Goal: Task Accomplishment & Management: Complete application form

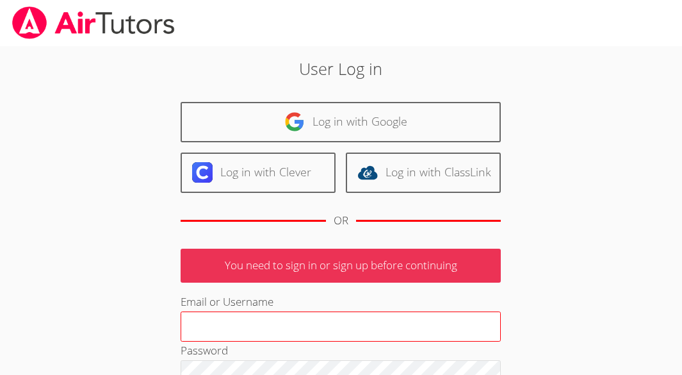
click at [319, 334] on input "Email or Username" at bounding box center [341, 326] width 320 height 31
type input "[EMAIL_ADDRESS][DOMAIN_NAME]"
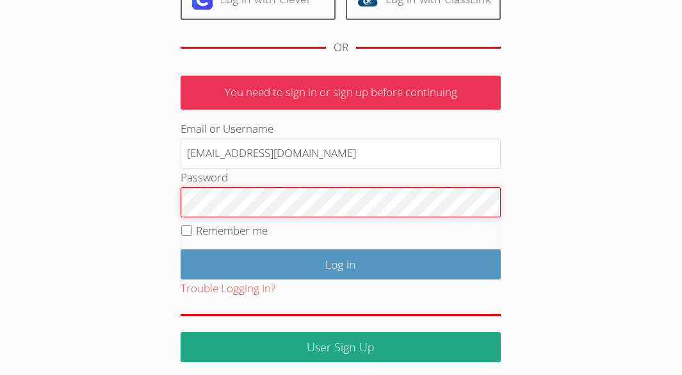
scroll to position [177, 0]
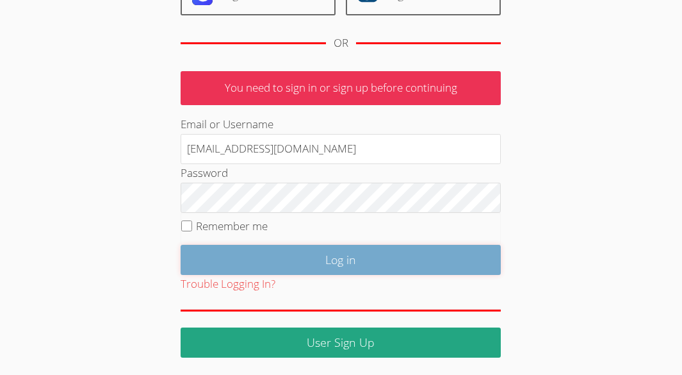
click at [357, 264] on input "Log in" at bounding box center [341, 260] width 320 height 30
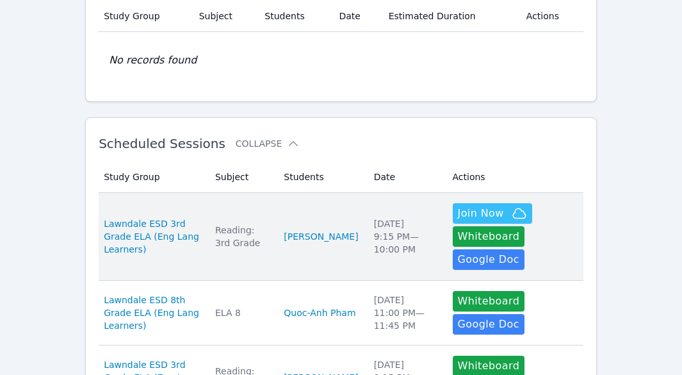
scroll to position [128, 0]
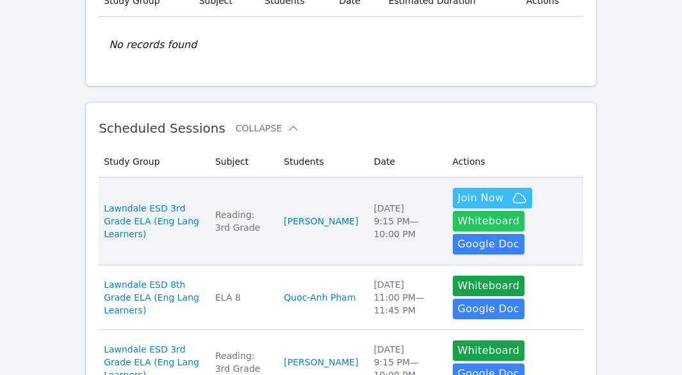
click at [479, 224] on button "Whiteboard" at bounding box center [489, 221] width 72 height 20
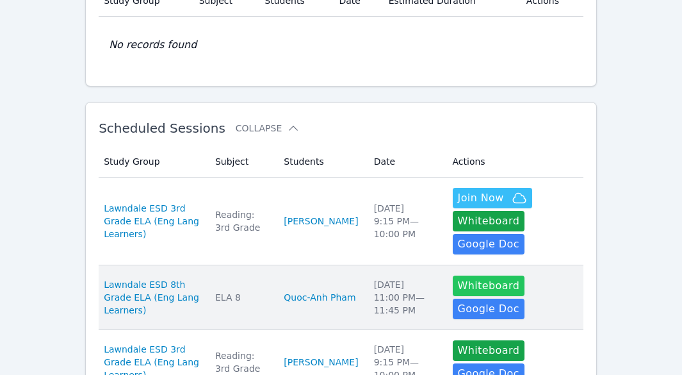
click at [471, 275] on button "Whiteboard" at bounding box center [489, 285] width 72 height 20
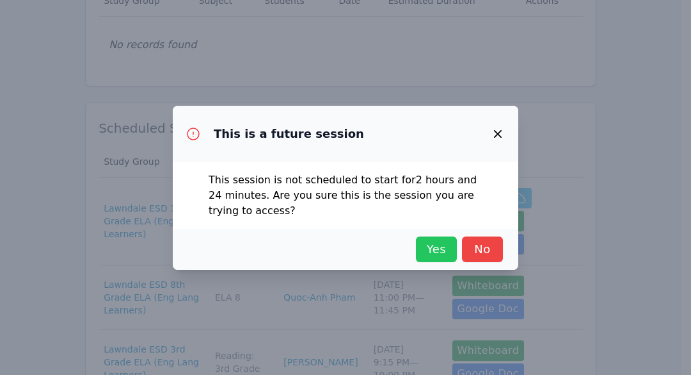
click at [432, 248] on span "Yes" at bounding box center [437, 249] width 28 height 18
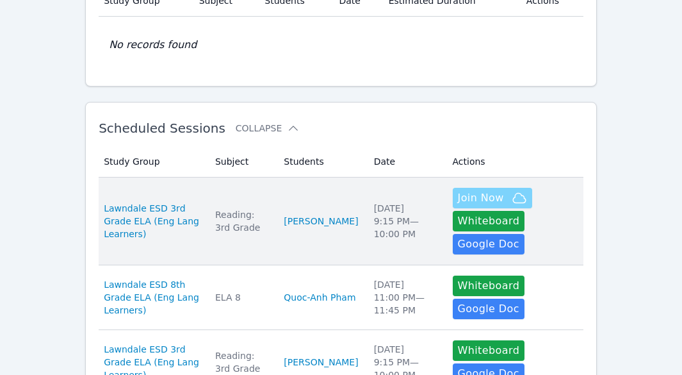
click at [478, 195] on span "Join Now" at bounding box center [481, 197] width 46 height 15
click at [321, 214] on link "Khang Lam" at bounding box center [321, 220] width 74 height 13
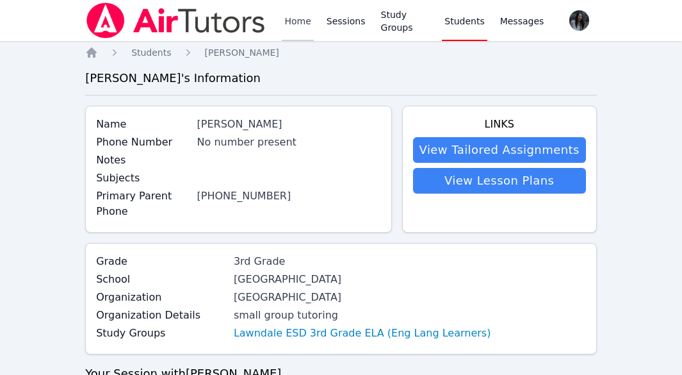
click at [302, 21] on link "Home" at bounding box center [297, 20] width 31 height 41
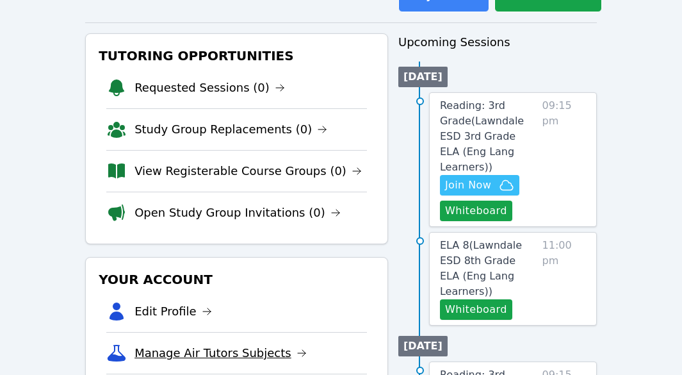
scroll to position [50, 0]
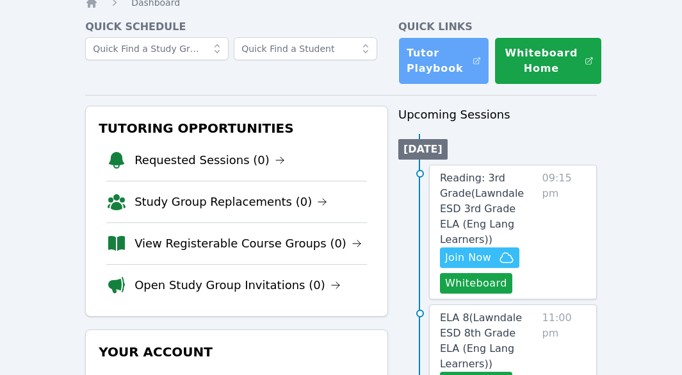
click at [430, 66] on link "Tutor Playbook" at bounding box center [443, 60] width 91 height 47
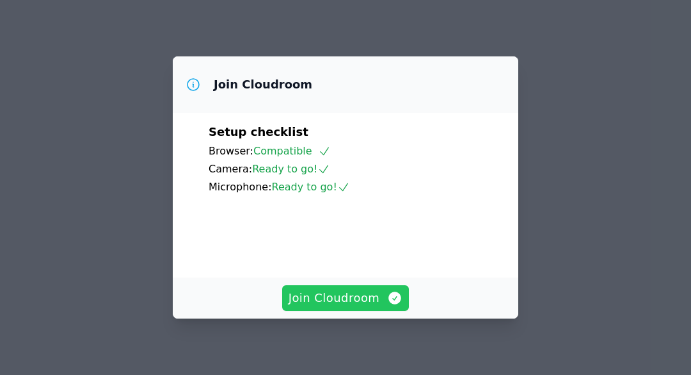
click at [361, 303] on span "Join Cloudroom" at bounding box center [346, 298] width 115 height 18
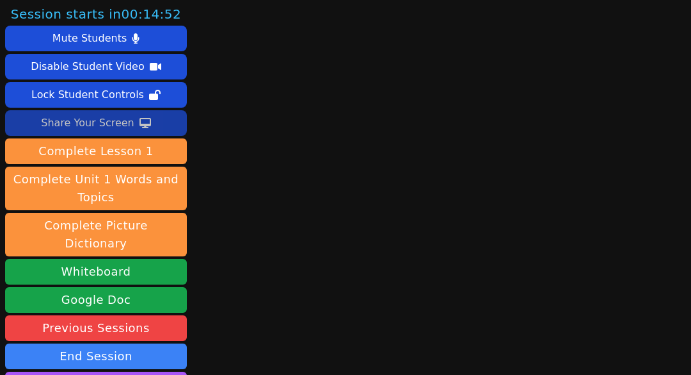
click at [140, 121] on icon at bounding box center [146, 123] width 12 height 10
click at [90, 120] on div "Share Your Screen" at bounding box center [87, 123] width 93 height 20
click at [103, 124] on div "Share Your Screen" at bounding box center [87, 123] width 93 height 20
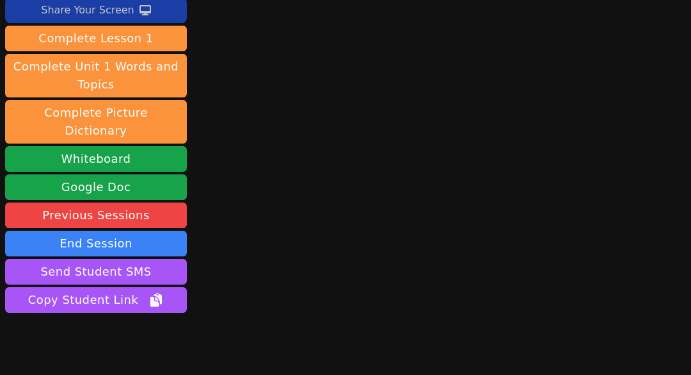
scroll to position [128, 0]
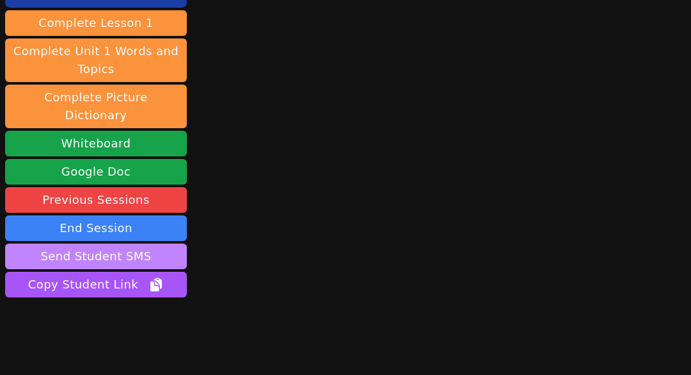
click at [154, 243] on button "Send Student SMS" at bounding box center [96, 256] width 182 height 26
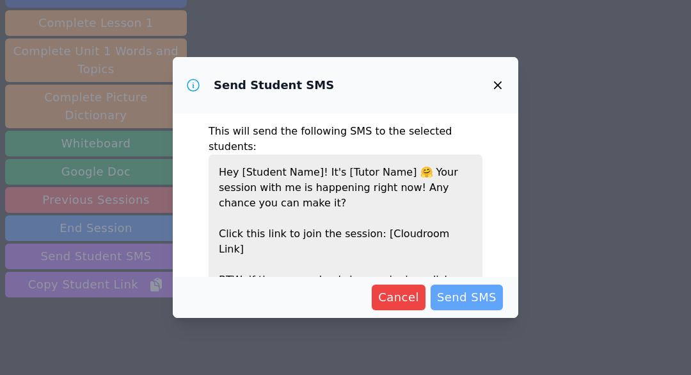
click at [473, 298] on span "Send SMS" at bounding box center [467, 297] width 60 height 18
click at [470, 299] on span "Send SMS" at bounding box center [467, 297] width 60 height 18
click at [496, 85] on icon "button" at bounding box center [497, 84] width 15 height 15
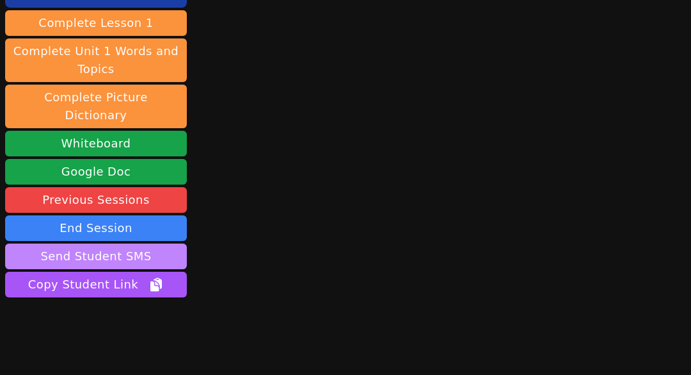
click at [152, 243] on button "Send Student SMS" at bounding box center [96, 256] width 182 height 26
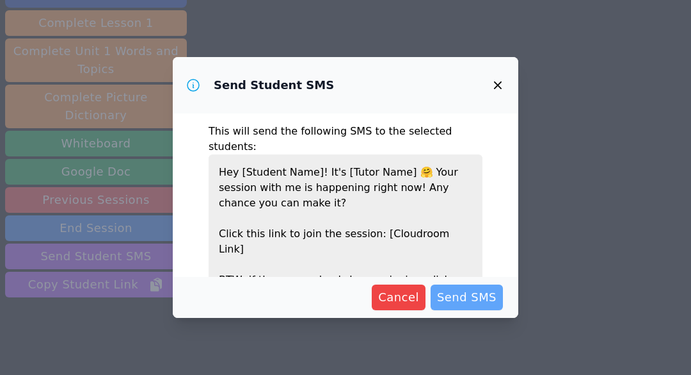
click at [485, 301] on span "Send SMS" at bounding box center [467, 297] width 60 height 18
click at [497, 86] on icon "button" at bounding box center [498, 85] width 8 height 8
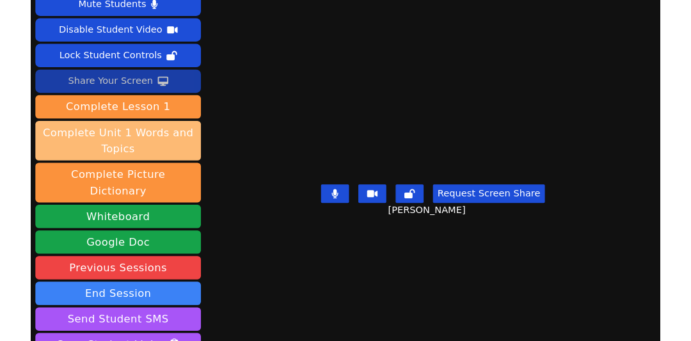
scroll to position [0, 0]
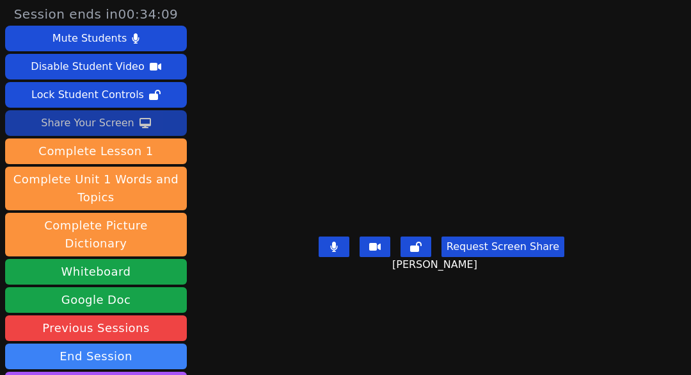
click at [72, 124] on div "Share Your Screen" at bounding box center [87, 123] width 93 height 20
click at [93, 118] on div "Share Your Screen" at bounding box center [87, 123] width 93 height 20
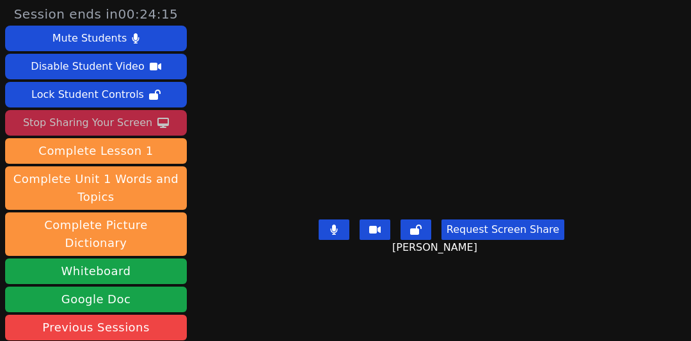
click at [111, 128] on div "Stop Sharing Your Screen" at bounding box center [87, 123] width 129 height 20
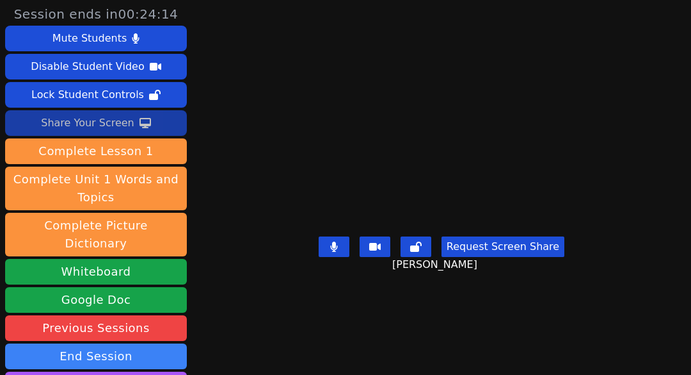
click at [111, 121] on div "Share Your Screen" at bounding box center [87, 123] width 93 height 20
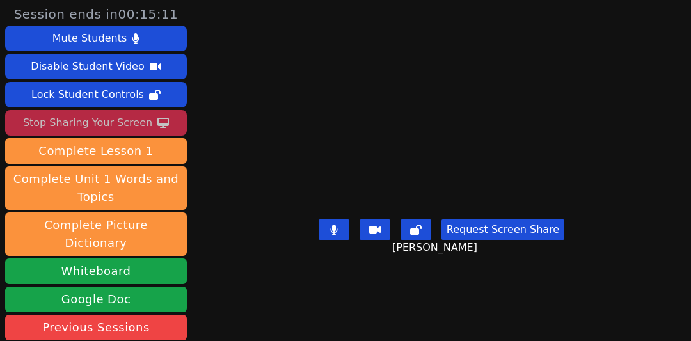
click at [114, 129] on div "Stop Sharing Your Screen" at bounding box center [87, 123] width 129 height 20
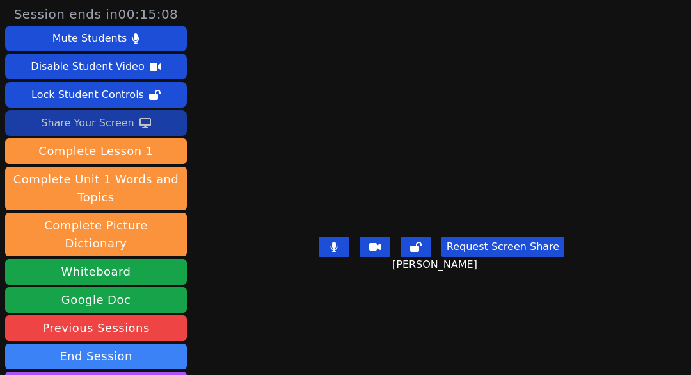
click at [93, 123] on div "Share Your Screen" at bounding box center [87, 123] width 93 height 20
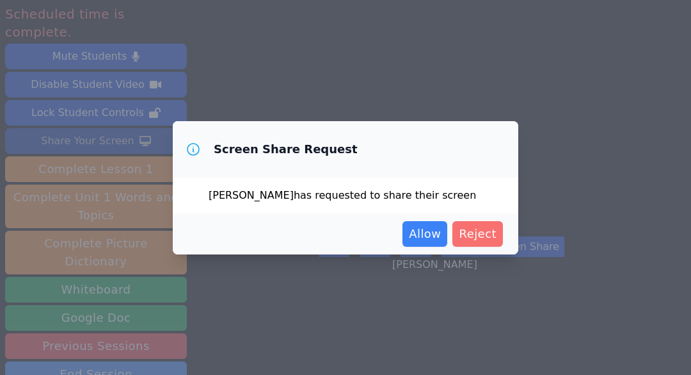
click at [485, 234] on span "Reject" at bounding box center [478, 234] width 38 height 18
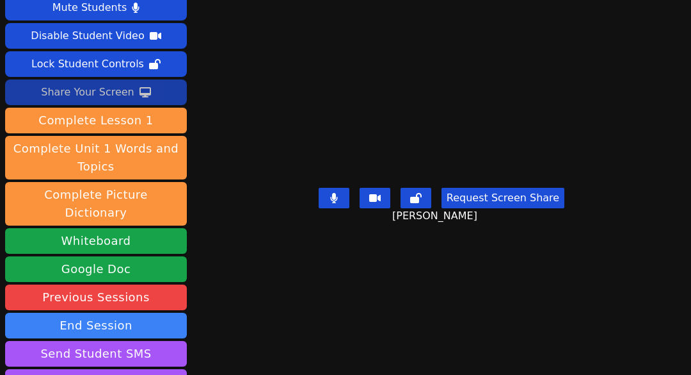
scroll to position [64, 0]
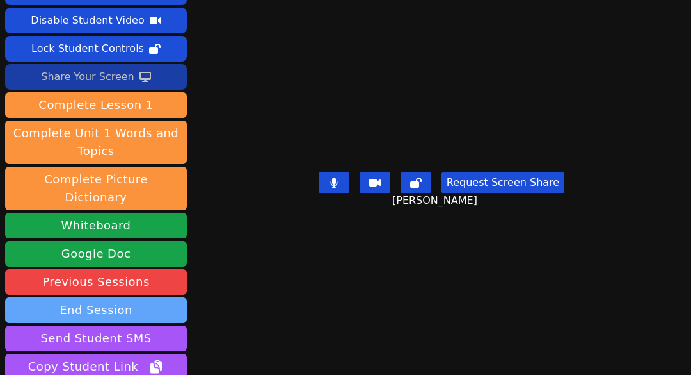
click at [67, 297] on button "End Session" at bounding box center [96, 310] width 182 height 26
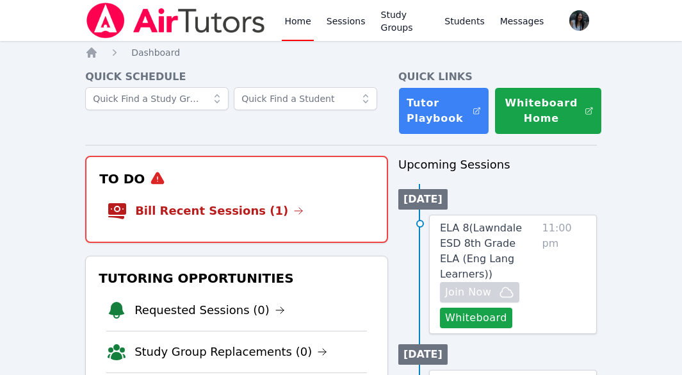
scroll to position [50, 0]
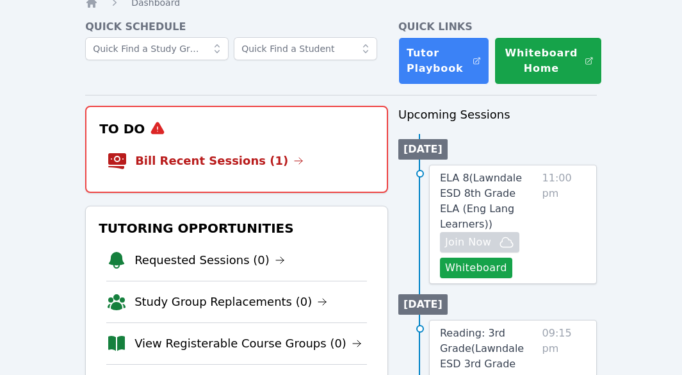
click at [280, 160] on li "Bill Recent Sessions (1)" at bounding box center [236, 160] width 259 height 41
click at [236, 168] on link "Bill Recent Sessions (1)" at bounding box center [219, 161] width 168 height 18
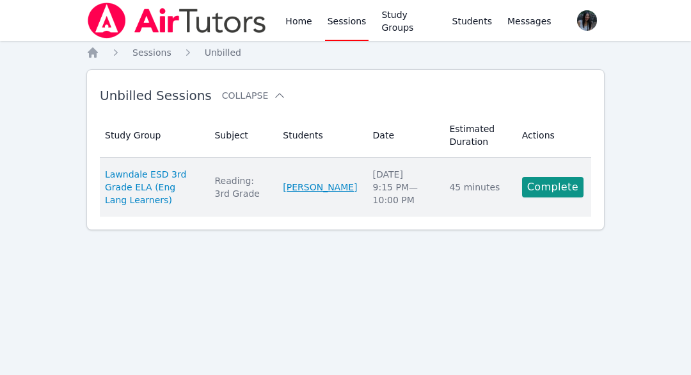
click at [334, 184] on link "[PERSON_NAME]" at bounding box center [320, 187] width 74 height 13
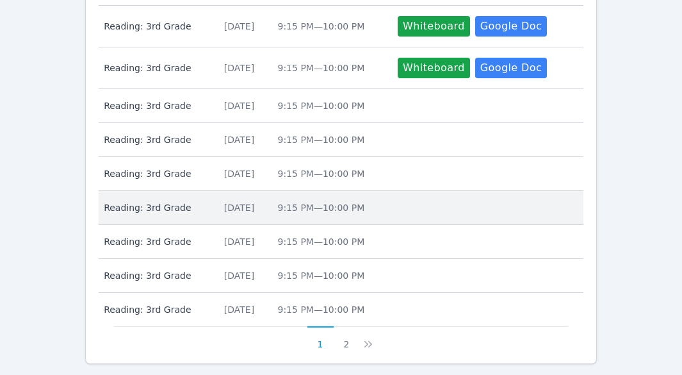
scroll to position [714, 0]
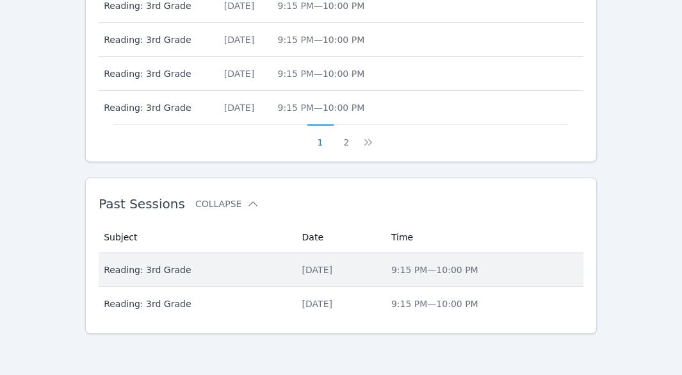
click at [302, 270] on div "[DATE]" at bounding box center [339, 269] width 74 height 13
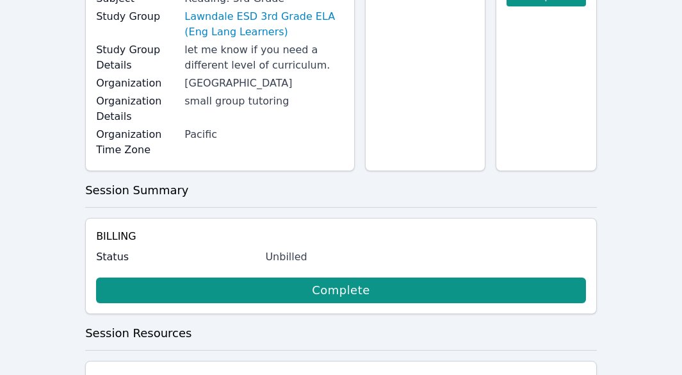
scroll to position [192, 0]
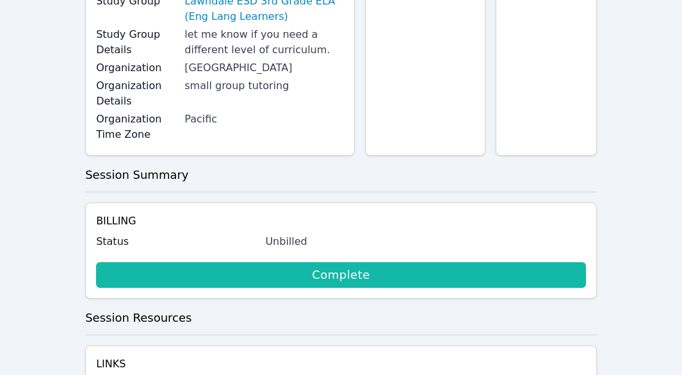
click at [295, 262] on link "Complete" at bounding box center [341, 275] width 490 height 26
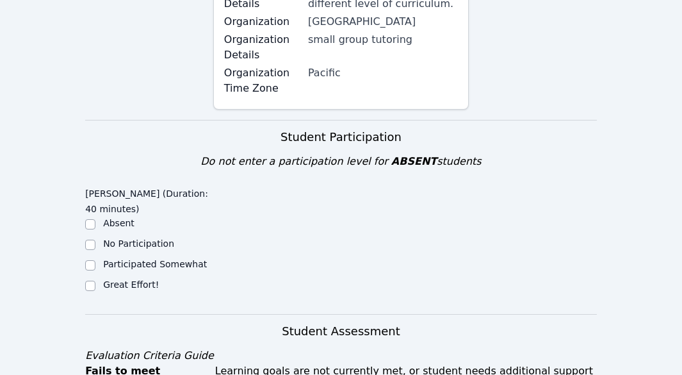
scroll to position [384, 0]
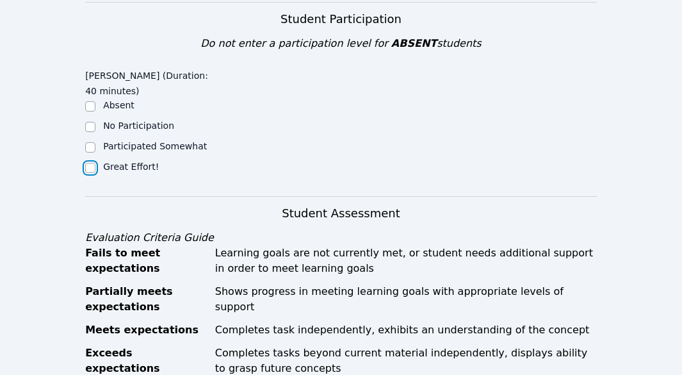
click at [93, 168] on input "Great Effort!" at bounding box center [90, 168] width 10 height 10
checkbox input "true"
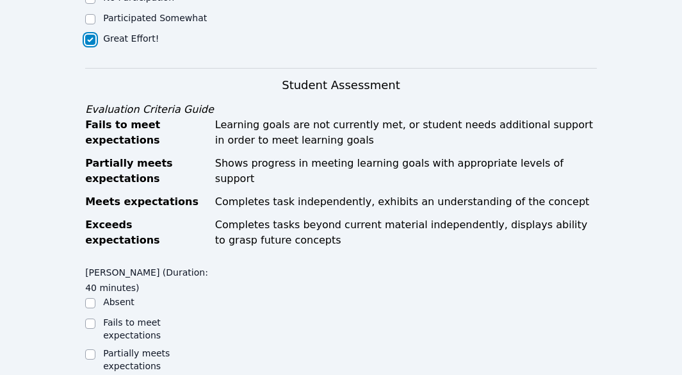
scroll to position [576, 0]
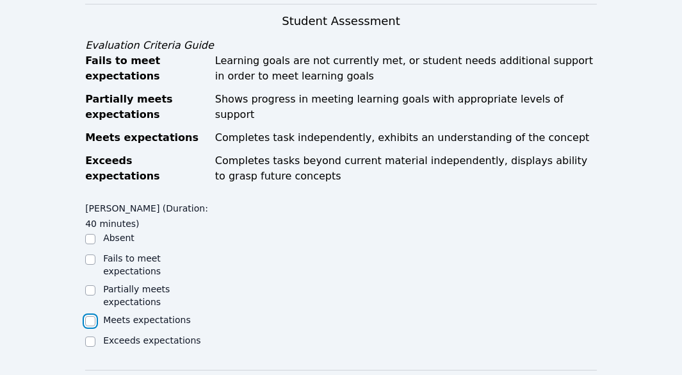
click at [90, 316] on input "Meets expectations" at bounding box center [90, 321] width 10 height 10
checkbox input "true"
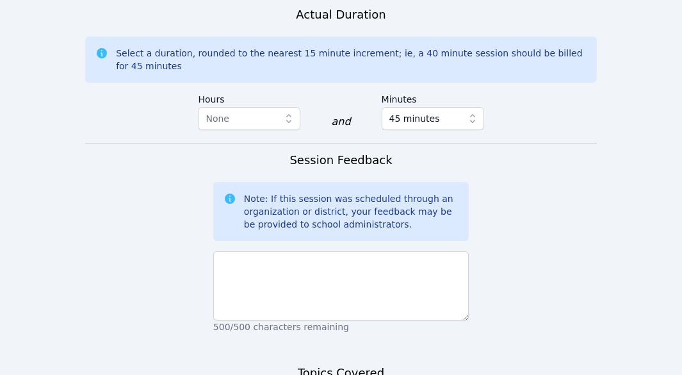
scroll to position [960, 0]
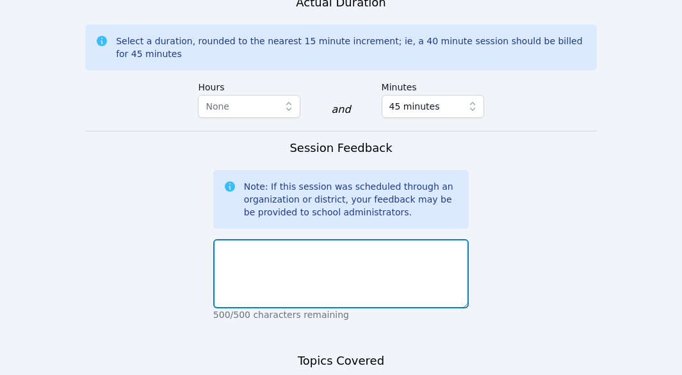
click at [311, 266] on textarea at bounding box center [340, 273] width 255 height 69
type textarea "L"
click at [267, 242] on textarea "Khang was eager to learn the new concepts." at bounding box center [340, 273] width 255 height 69
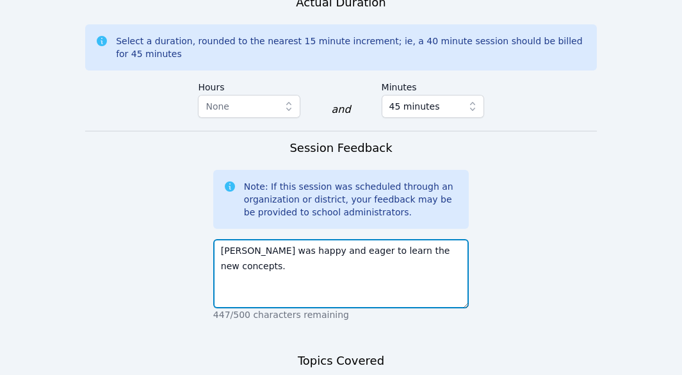
click at [449, 239] on textarea "Khang was happy and eager to learn the new concepts." at bounding box center [340, 273] width 255 height 69
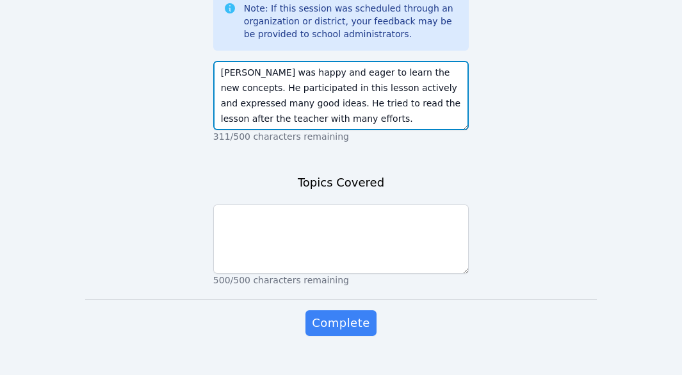
scroll to position [1151, 0]
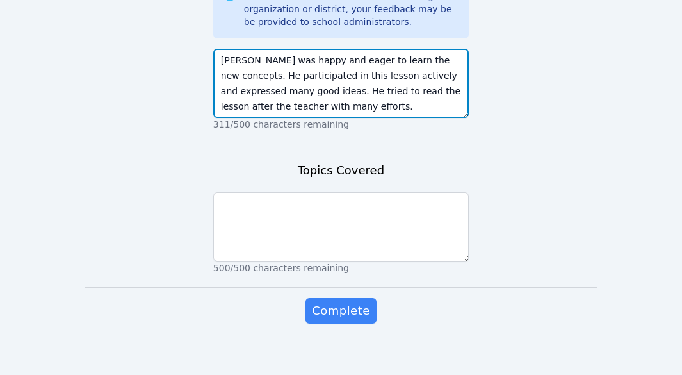
type textarea "Khang was happy and eager to learn the new concepts. He participated in this le…"
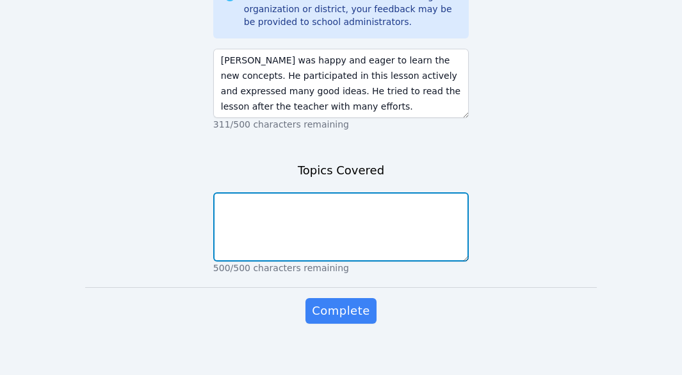
click at [311, 211] on textarea at bounding box center [340, 226] width 255 height 69
type textarea "R"
type textarea "C"
type textarea "D"
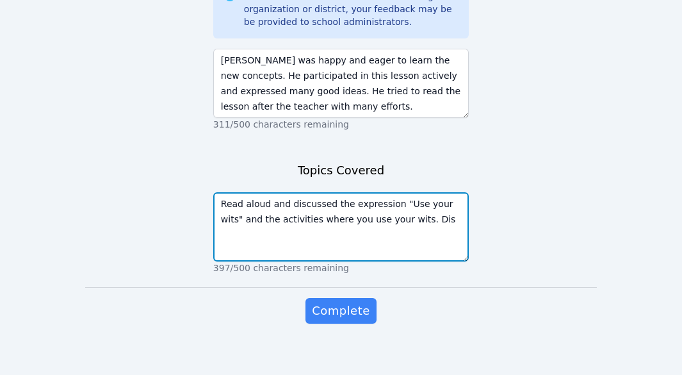
click at [221, 195] on textarea "Read aloud and discussed the expression "Use your wits" and the activities wher…" at bounding box center [340, 226] width 255 height 69
click at [408, 207] on textarea "1. Read aloud and discussed the expression "Use your wits" and the activities w…" at bounding box center [340, 226] width 255 height 69
drag, startPoint x: 236, startPoint y: 196, endPoint x: 243, endPoint y: 198, distance: 6.7
click at [237, 196] on textarea "1. Read aloud and discussed the expression "Use your wits" and the activities w…" at bounding box center [340, 226] width 255 height 69
click at [394, 206] on textarea "1. Read aloud and discussed the expression "Use your wits" and the activities w…" at bounding box center [340, 226] width 255 height 69
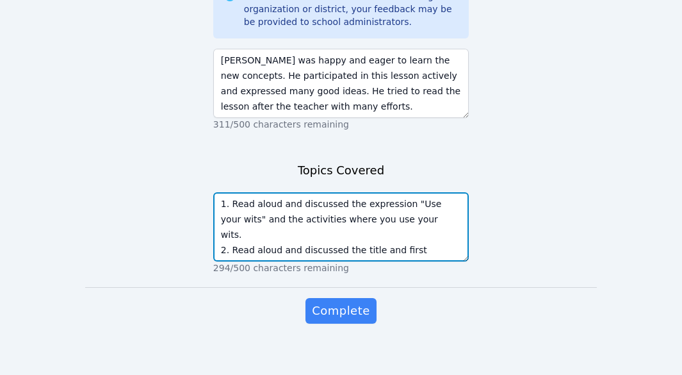
click at [382, 220] on textarea "1. Read aloud and discussed the expression "Use your wits" and the activities w…" at bounding box center [340, 226] width 255 height 69
click at [437, 239] on textarea "1. Read aloud and discussed the expression "Use your wits" and the activities w…" at bounding box center [340, 226] width 255 height 69
click at [276, 197] on textarea "1. Read aloud and discussed the expression "Use your wits" and the activities w…" at bounding box center [340, 226] width 255 height 69
click at [279, 225] on textarea "1. Read aloud after the teacher and discussed the expression "Use your wits" an…" at bounding box center [340, 226] width 255 height 69
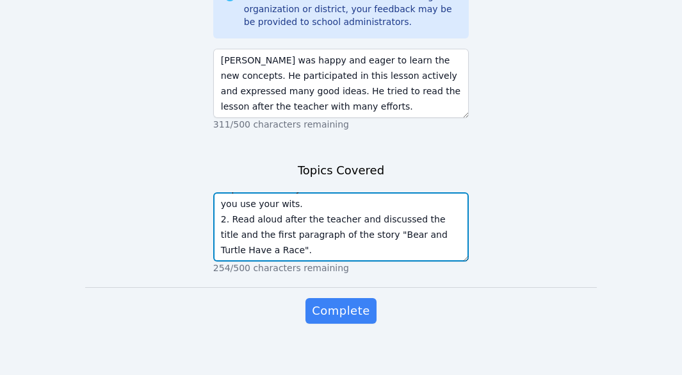
scroll to position [0, 0]
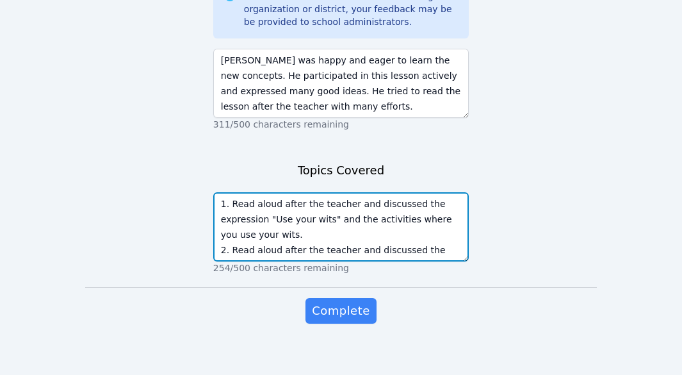
click at [272, 225] on textarea "1. Read aloud after the teacher and discussed the expression "Use your wits" an…" at bounding box center [340, 226] width 255 height 69
click at [416, 197] on textarea "1. Read aloud after the teacher and discussed the expression "Use your wits" an…" at bounding box center [340, 226] width 255 height 69
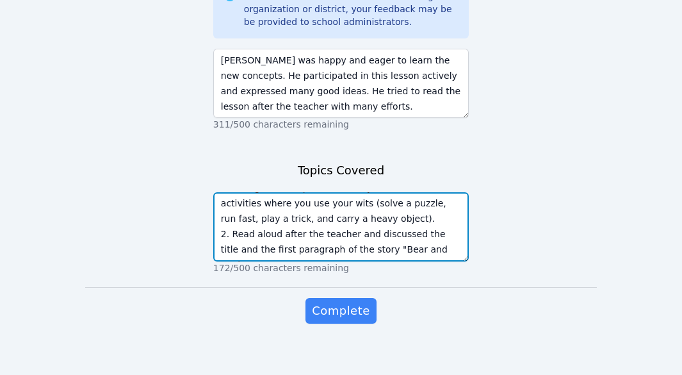
scroll to position [46, 0]
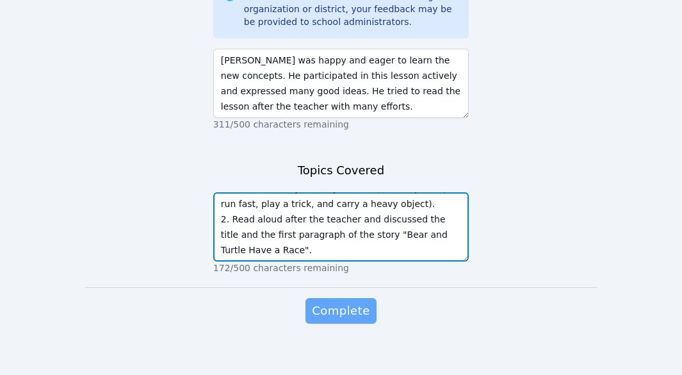
type textarea "1. Read aloud after the teacher and discussed the meaning of the expression "Us…"
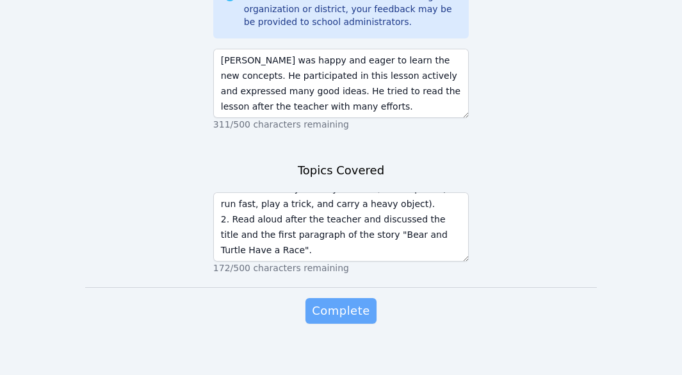
click at [364, 305] on span "Complete" at bounding box center [341, 311] width 58 height 18
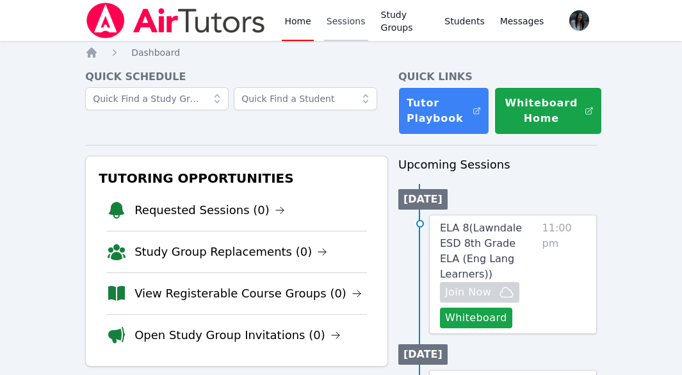
click at [344, 26] on link "Sessions" at bounding box center [346, 20] width 44 height 41
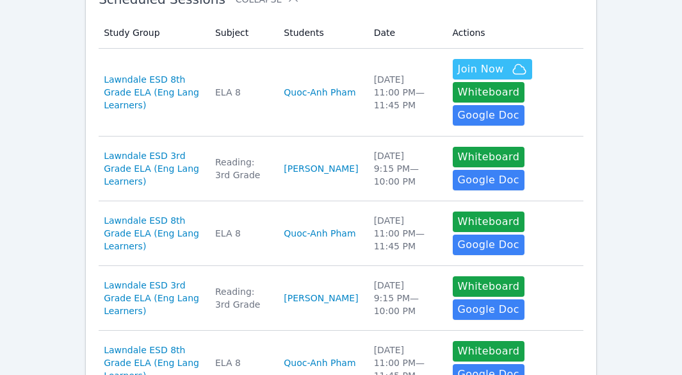
scroll to position [256, 0]
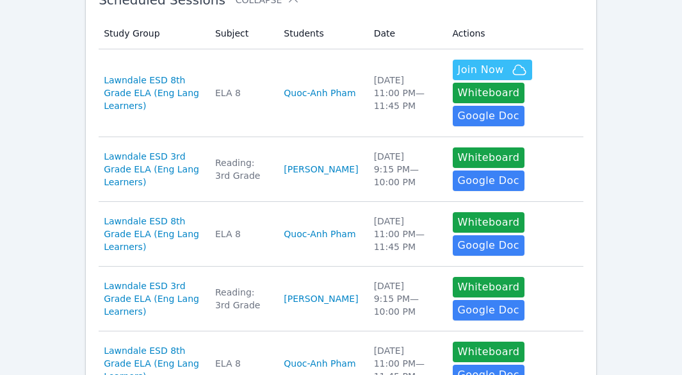
click at [325, 163] on link "[PERSON_NAME]" at bounding box center [321, 169] width 74 height 13
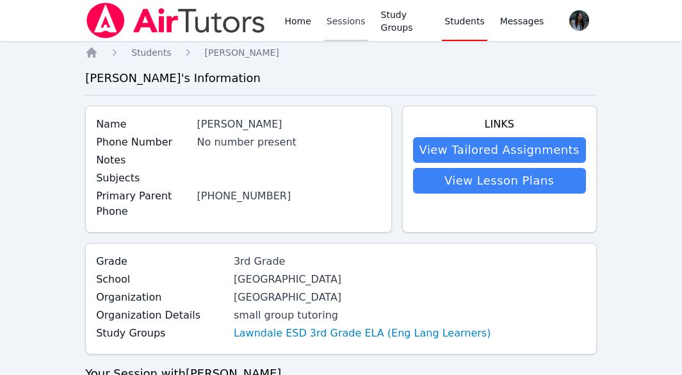
click at [332, 26] on link "Sessions" at bounding box center [346, 20] width 44 height 41
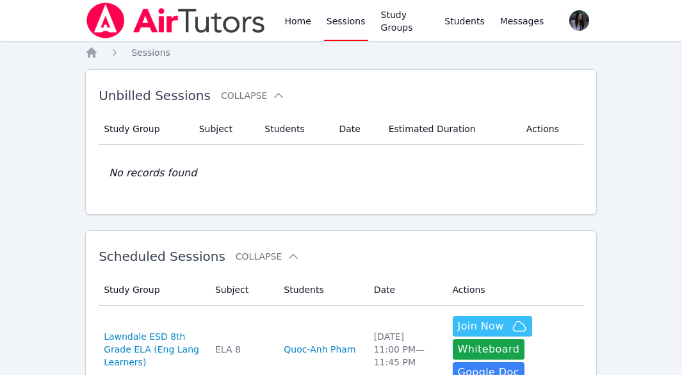
click at [350, 26] on link "Sessions" at bounding box center [346, 20] width 44 height 41
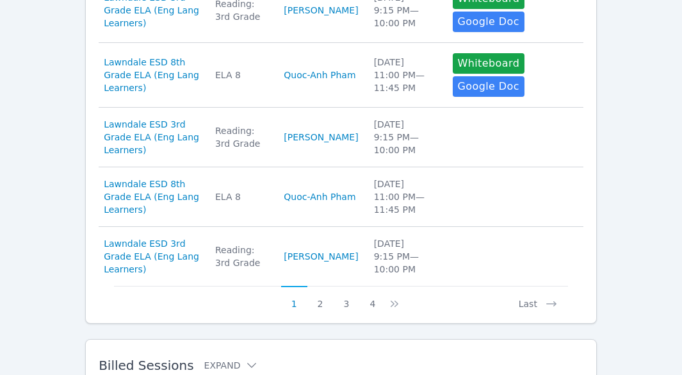
scroll to position [688, 0]
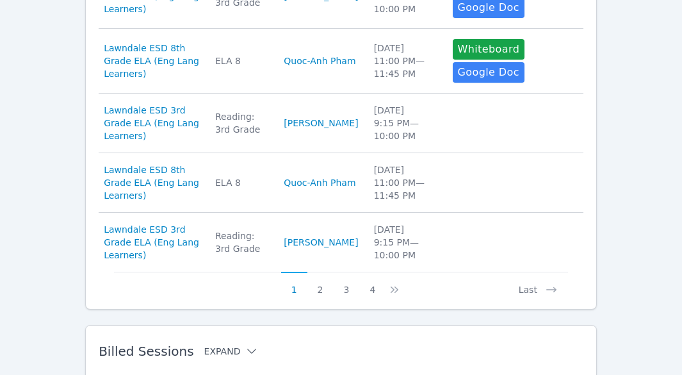
click at [220, 344] on button "Expand" at bounding box center [231, 350] width 54 height 13
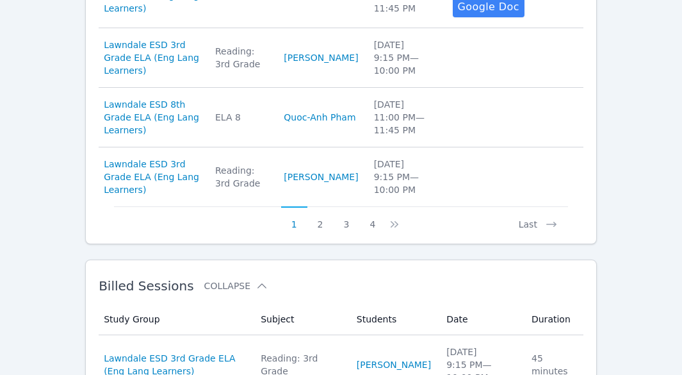
scroll to position [816, 0]
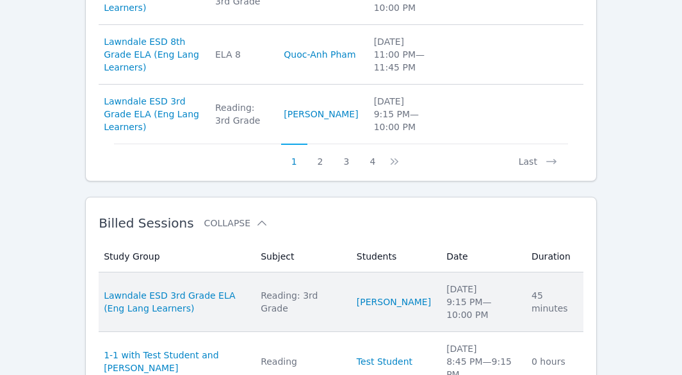
click at [292, 289] on div "Reading: 3rd Grade" at bounding box center [301, 302] width 81 height 26
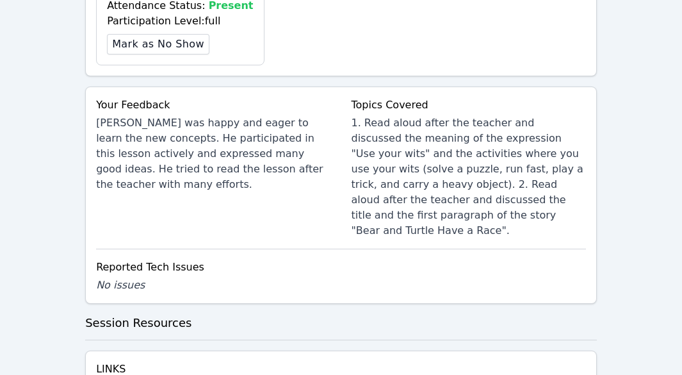
scroll to position [576, 0]
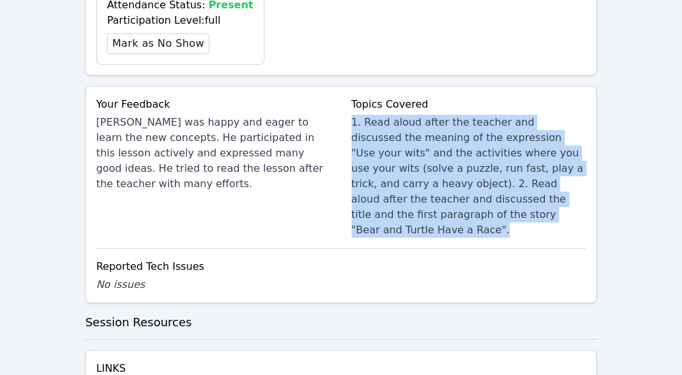
drag, startPoint x: 352, startPoint y: 108, endPoint x: 435, endPoint y: 196, distance: 120.5
click at [435, 196] on div "1. Read aloud after the teacher and discussed the meaning of the expression "Us…" at bounding box center [469, 176] width 234 height 123
copy div "1. Read aloud after the teacher and discussed the meaning of the expression "Us…"
drag, startPoint x: 401, startPoint y: 144, endPoint x: 246, endPoint y: 163, distance: 156.7
click at [246, 163] on div "Your Feedback Khang was happy and eager to learn the new concepts. He participa…" at bounding box center [213, 167] width 234 height 141
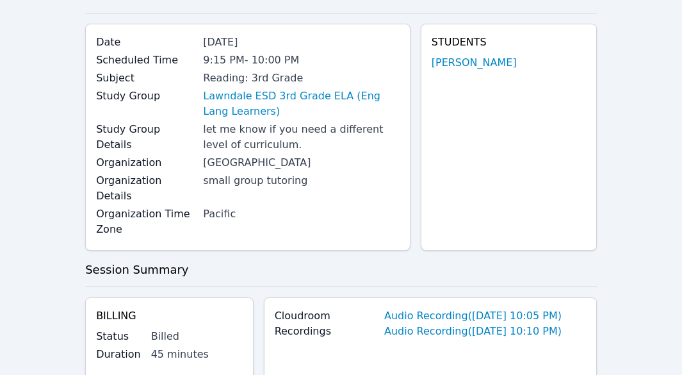
scroll to position [0, 0]
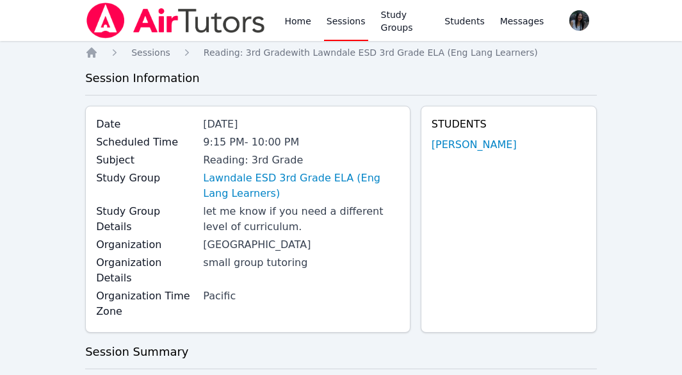
click at [341, 25] on link "Sessions" at bounding box center [346, 20] width 44 height 41
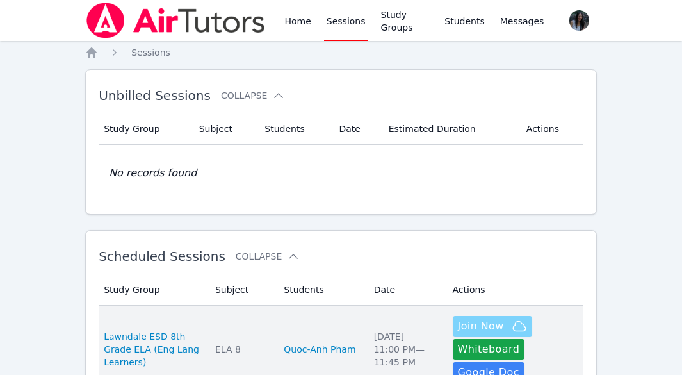
click at [465, 322] on span "Join Now" at bounding box center [481, 325] width 46 height 15
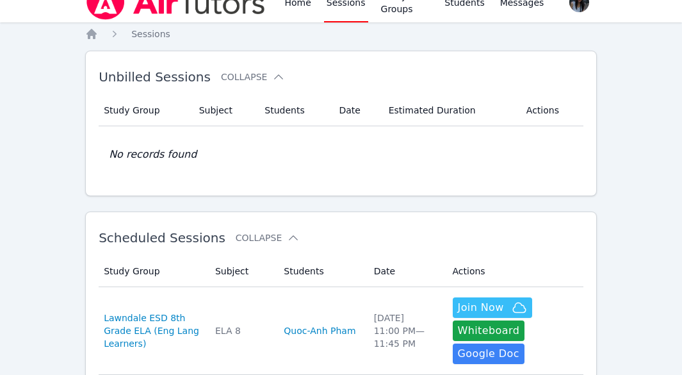
scroll to position [64, 0]
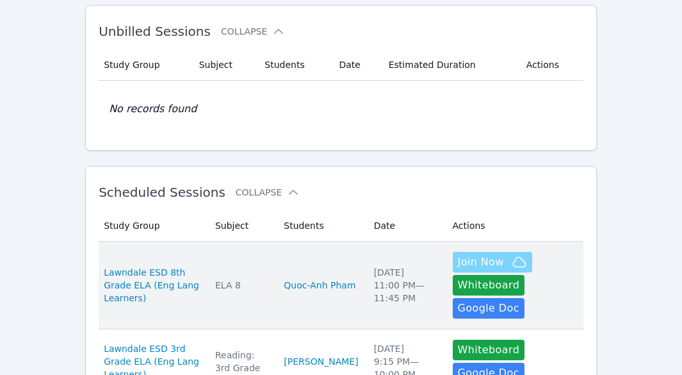
click at [473, 263] on span "Join Now" at bounding box center [481, 261] width 46 height 15
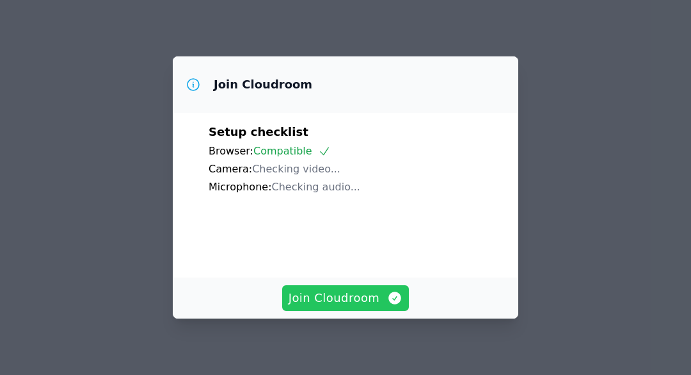
click at [357, 298] on span "Join Cloudroom" at bounding box center [346, 298] width 115 height 18
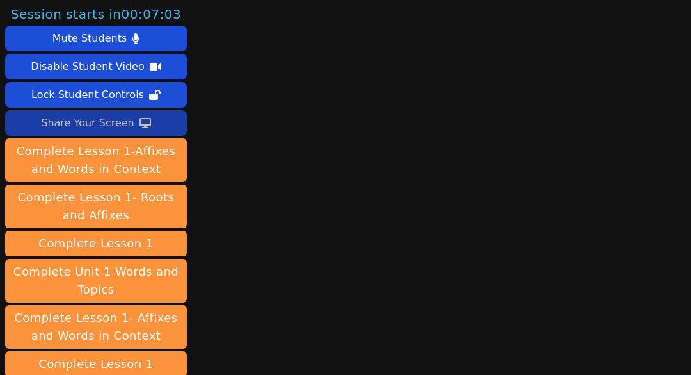
click at [140, 126] on icon at bounding box center [146, 123] width 12 height 10
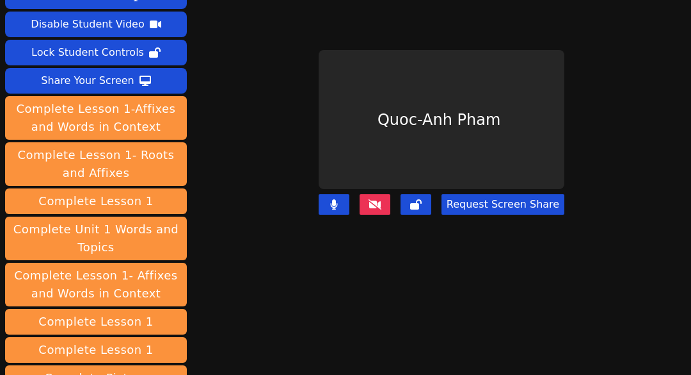
scroll to position [17, 0]
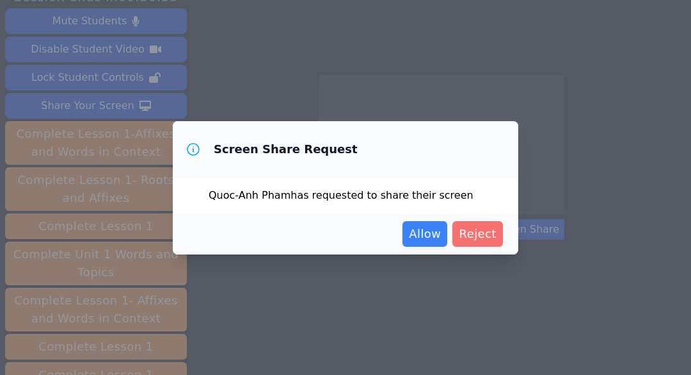
click at [489, 238] on span "Reject" at bounding box center [478, 234] width 38 height 18
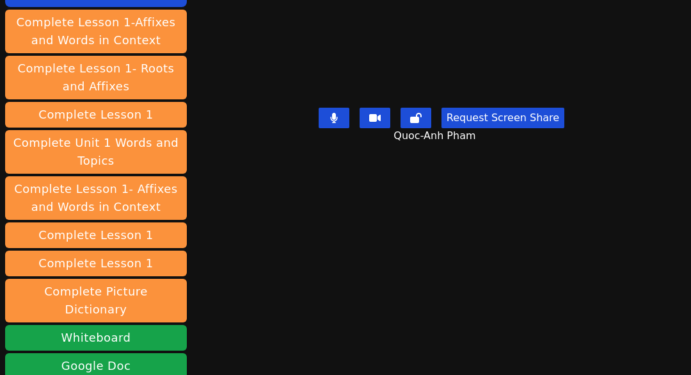
scroll to position [0, 0]
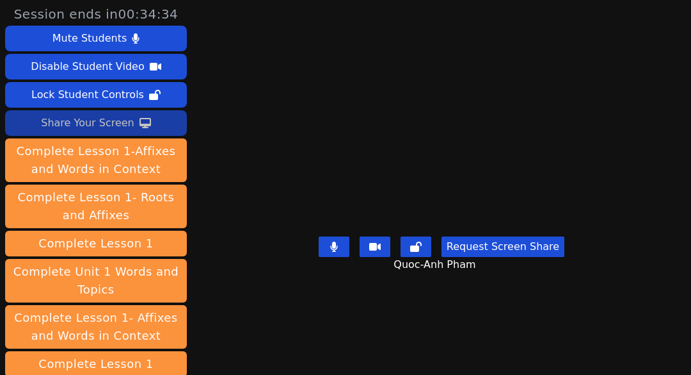
click at [101, 122] on div "Share Your Screen" at bounding box center [87, 123] width 93 height 20
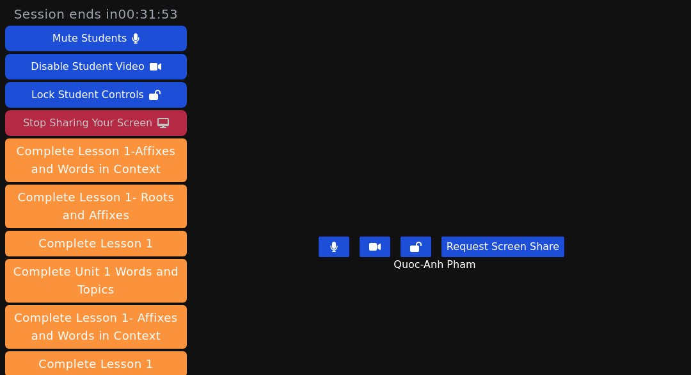
click at [115, 120] on div "Stop Sharing Your Screen" at bounding box center [87, 123] width 129 height 20
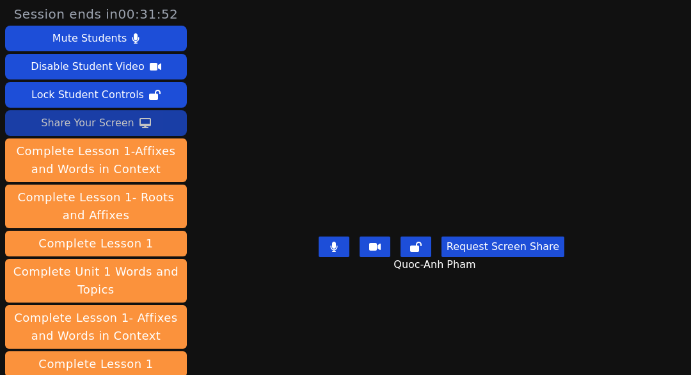
click at [113, 124] on div "Share Your Screen" at bounding box center [87, 123] width 93 height 20
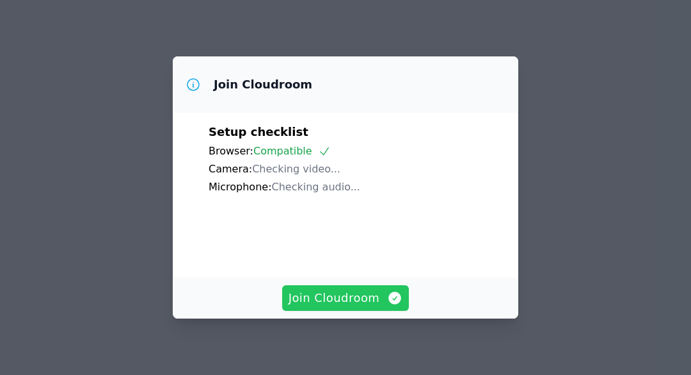
click at [364, 301] on span "Join Cloudroom" at bounding box center [346, 298] width 115 height 18
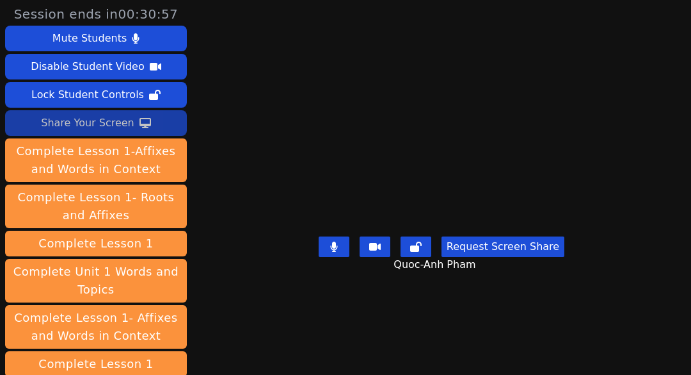
click at [110, 124] on div "Share Your Screen" at bounding box center [87, 123] width 93 height 20
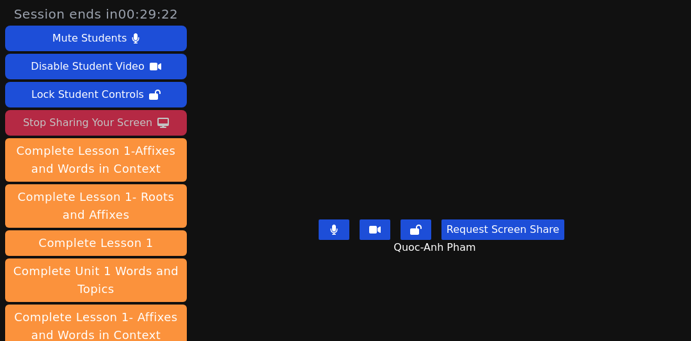
click at [99, 127] on div "Stop Sharing Your Screen" at bounding box center [87, 123] width 129 height 20
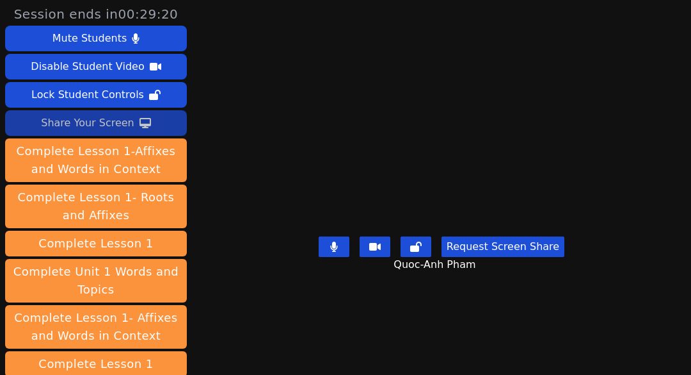
click at [99, 125] on div "Share Your Screen" at bounding box center [87, 123] width 93 height 20
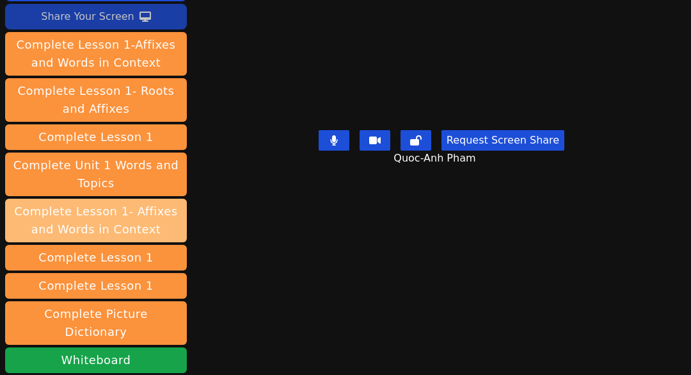
scroll to position [81, 0]
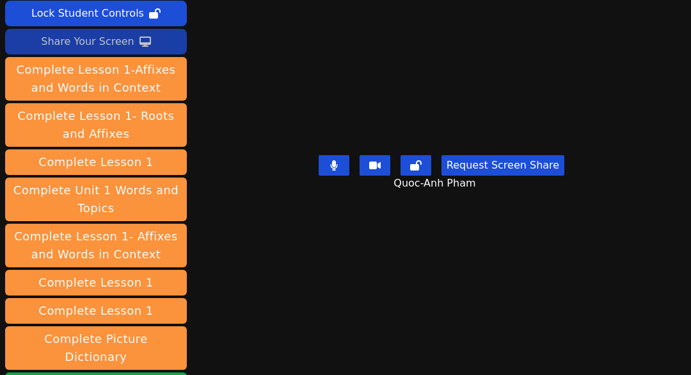
click at [99, 40] on div "Share Your Screen" at bounding box center [87, 41] width 93 height 20
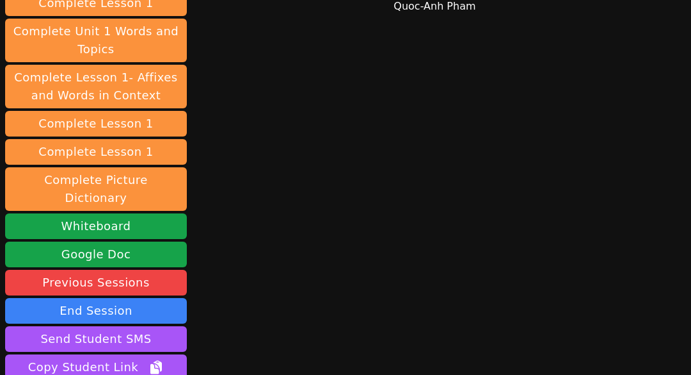
scroll to position [273, 0]
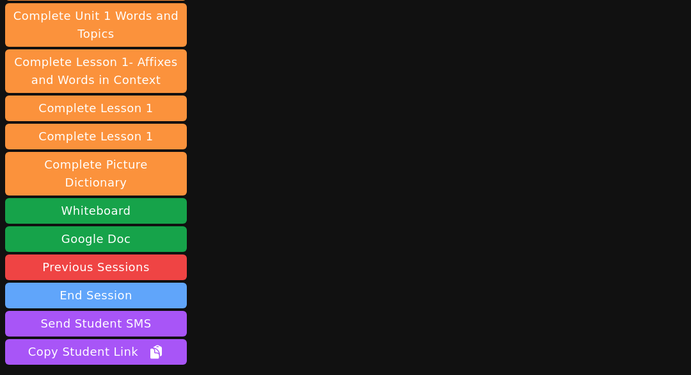
click at [143, 282] on button "End Session" at bounding box center [96, 295] width 182 height 26
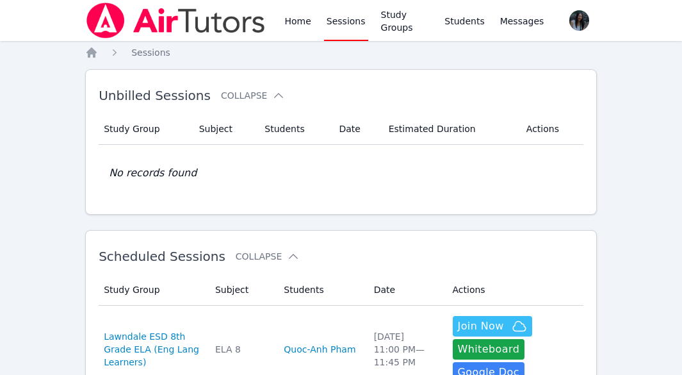
drag, startPoint x: 165, startPoint y: 109, endPoint x: 171, endPoint y: 104, distance: 7.7
click at [170, 106] on div "Unbilled Sessions Collapse Study Group Subject Students Date Estimated Duration…" at bounding box center [341, 141] width 512 height 145
click at [170, 106] on div "Unbilled Sessions Collapse" at bounding box center [321, 95] width 444 height 36
click at [174, 101] on span "Unbilled Sessions" at bounding box center [155, 95] width 112 height 15
click at [252, 95] on button "Collapse" at bounding box center [253, 95] width 64 height 13
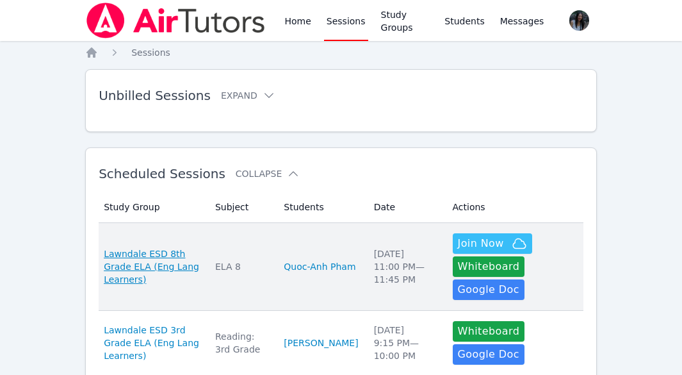
click at [189, 257] on span "Lawndale ESD 8th Grade ELA (Eng Lang Learners)" at bounding box center [152, 266] width 96 height 38
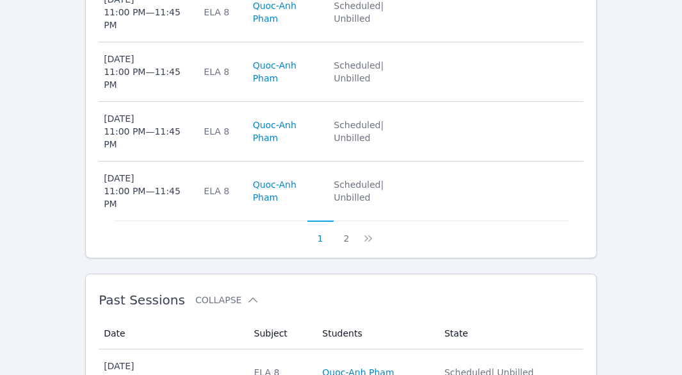
scroll to position [887, 0]
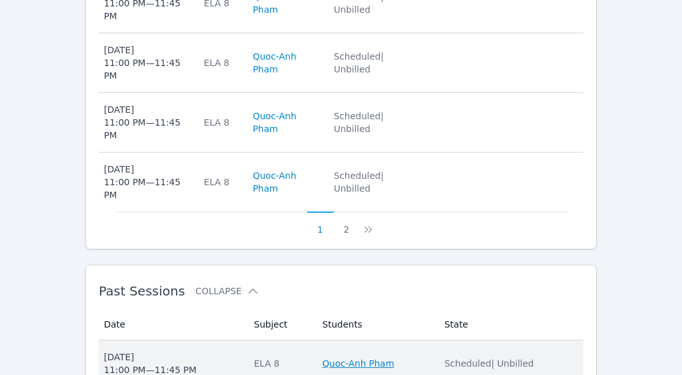
click at [343, 357] on link "Quoc-Anh Pham" at bounding box center [358, 363] width 72 height 13
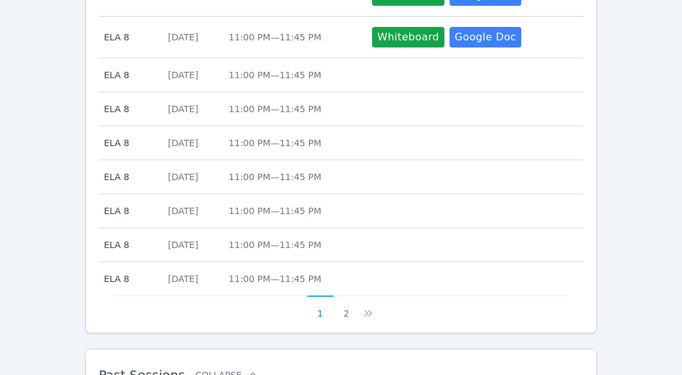
scroll to position [747, 0]
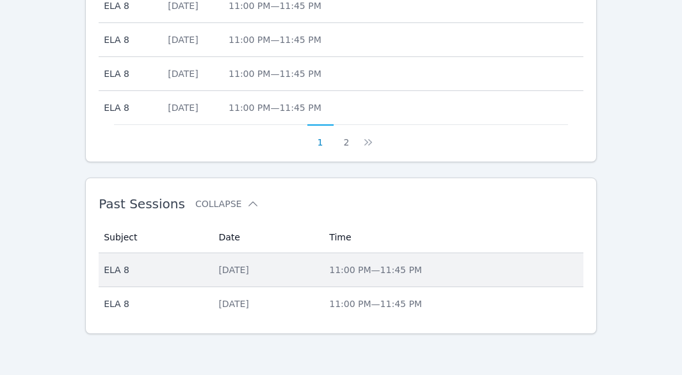
click at [236, 270] on div "[DATE]" at bounding box center [265, 269] width 95 height 13
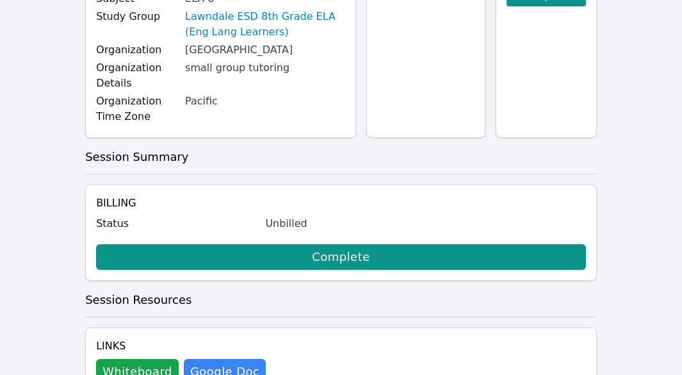
scroll to position [192, 0]
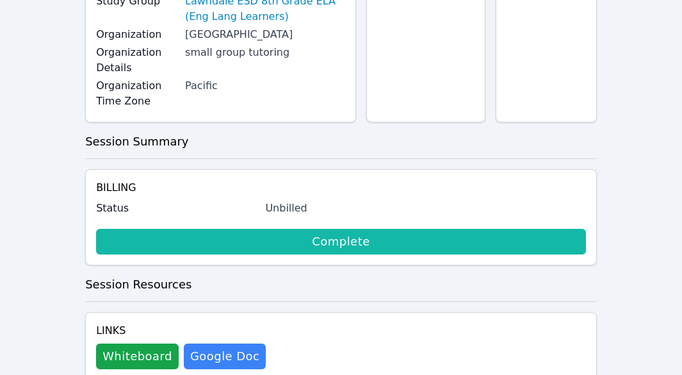
click at [312, 243] on link "Complete" at bounding box center [341, 242] width 490 height 26
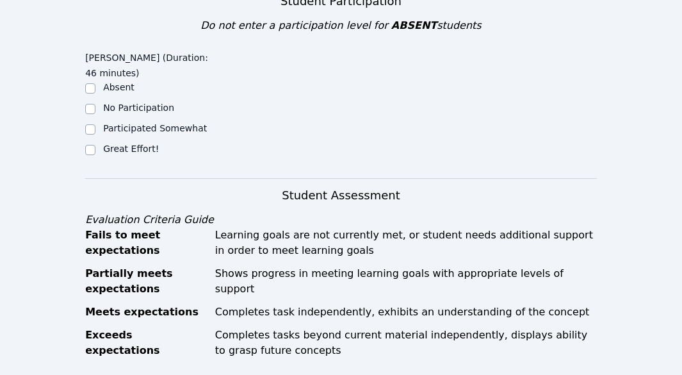
scroll to position [384, 0]
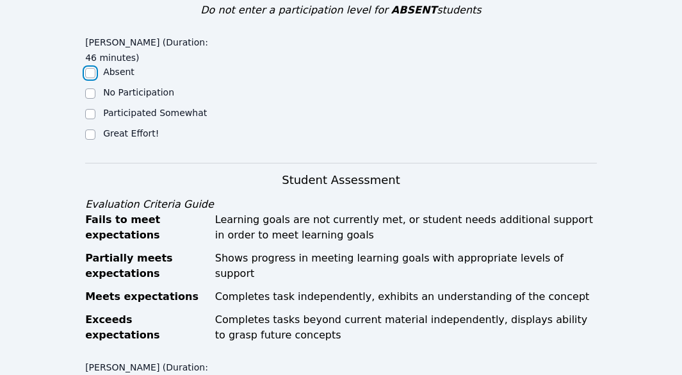
click at [88, 73] on input "Absent" at bounding box center [90, 73] width 10 height 10
checkbox input "true"
click at [90, 116] on input "Participated Somewhat" at bounding box center [90, 114] width 10 height 10
checkbox input "true"
checkbox input "false"
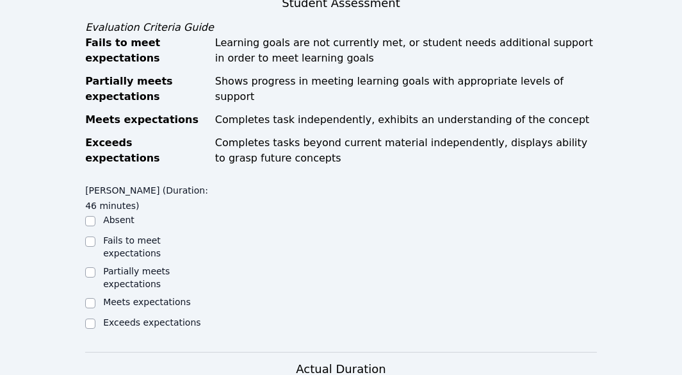
scroll to position [576, 0]
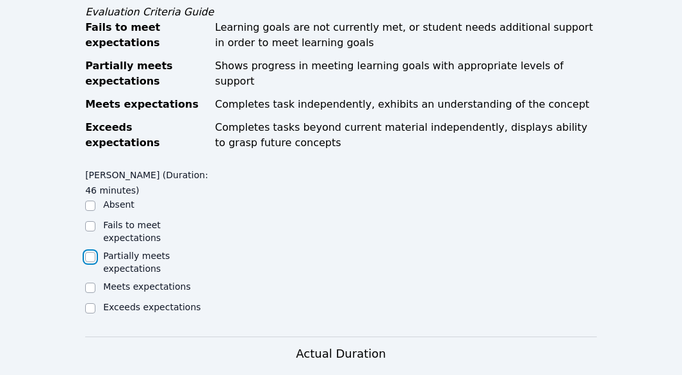
click at [88, 252] on input "Partially meets expectations" at bounding box center [90, 257] width 10 height 10
checkbox input "true"
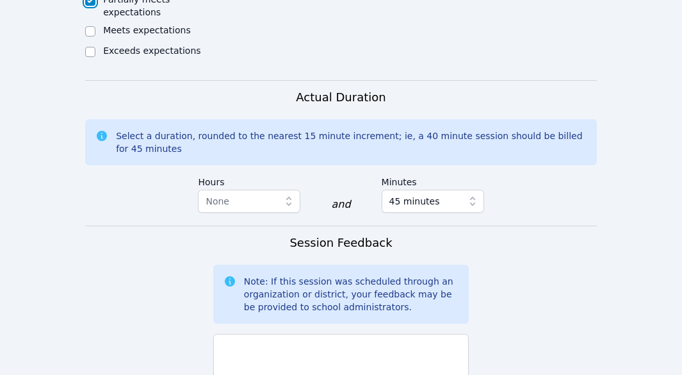
scroll to position [896, 0]
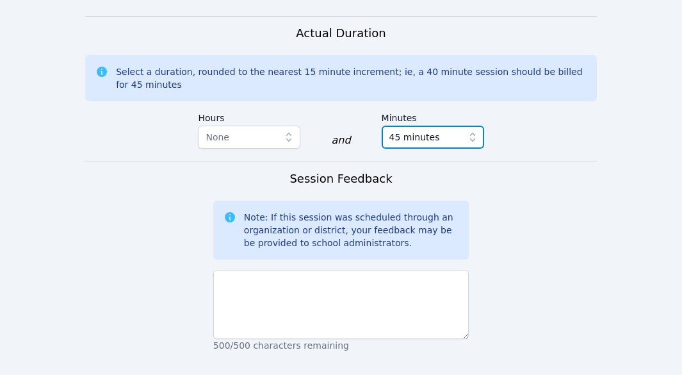
click at [472, 132] on icon "button" at bounding box center [472, 137] width 13 height 13
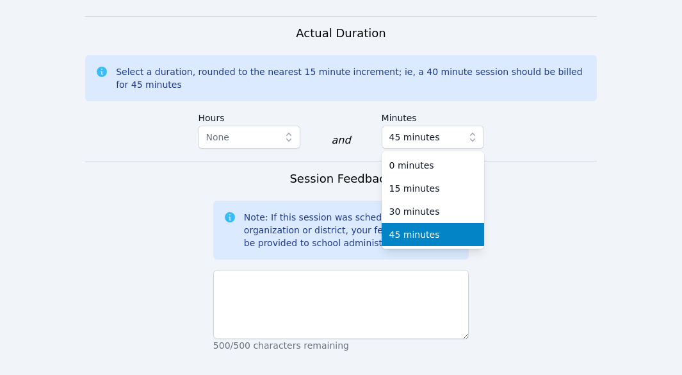
click at [441, 228] on div "45 minutes" at bounding box center [432, 234] width 87 height 13
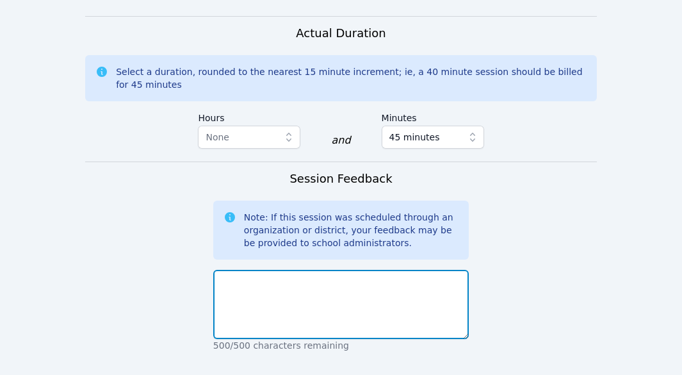
click at [312, 297] on textarea at bounding box center [340, 304] width 255 height 69
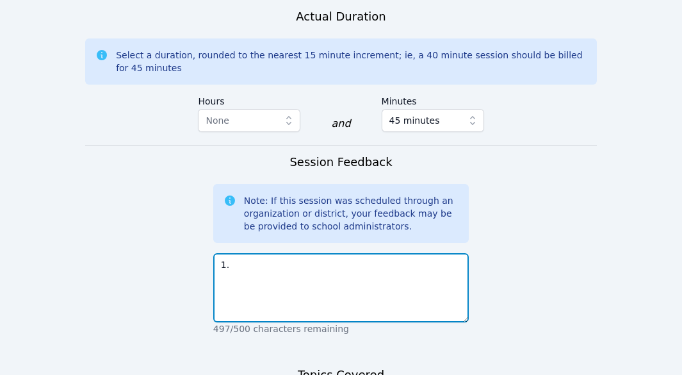
scroll to position [960, 0]
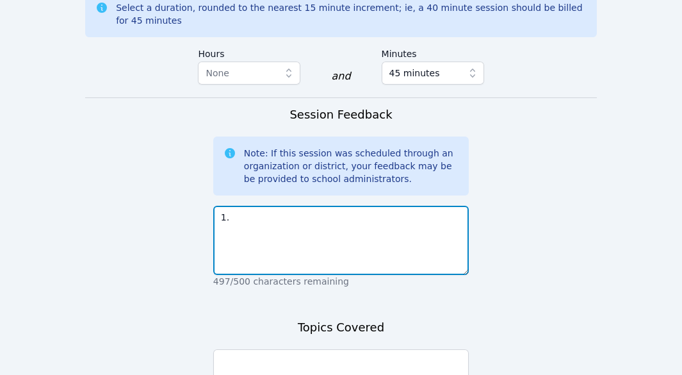
click at [325, 218] on textarea "1." at bounding box center [340, 240] width 255 height 69
type textarea "1"
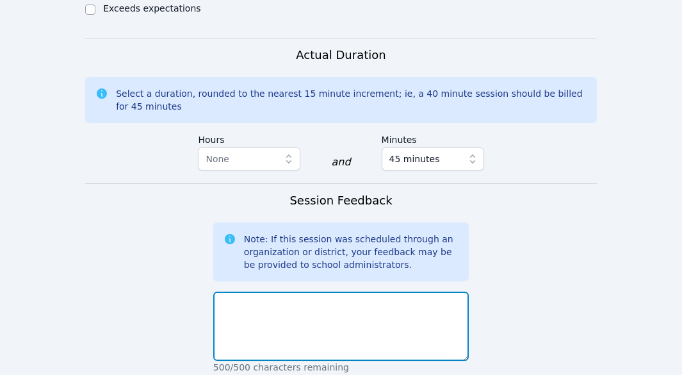
scroll to position [896, 0]
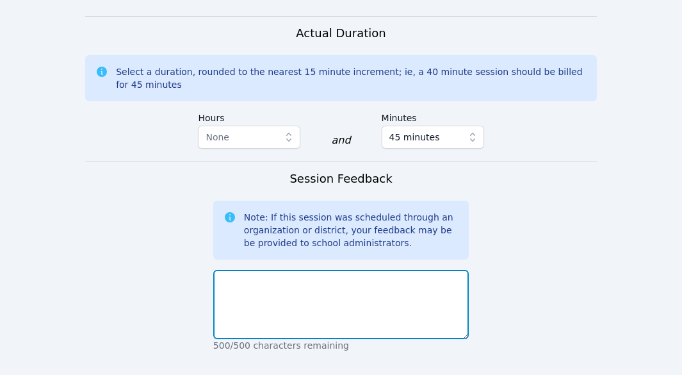
click at [275, 275] on textarea at bounding box center [340, 304] width 255 height 69
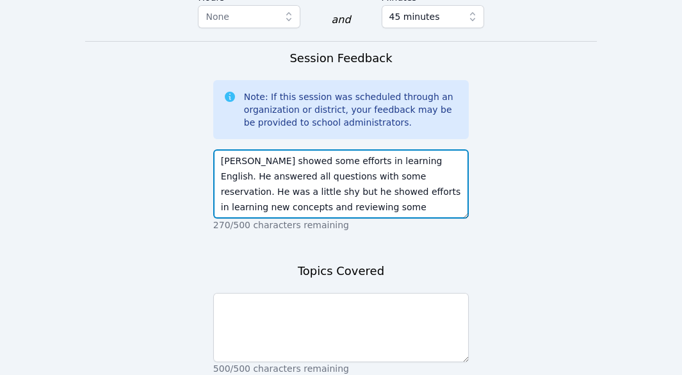
scroll to position [1024, 0]
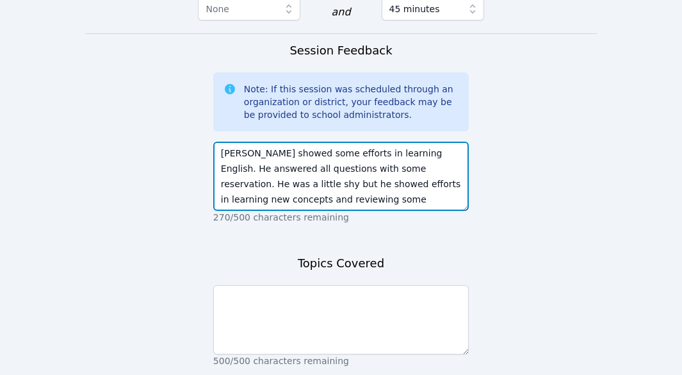
type textarea "[PERSON_NAME] showed some efforts in learning English. He answered all question…"
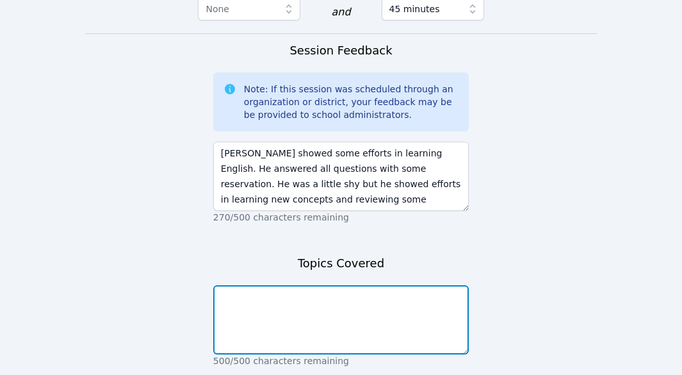
click at [304, 300] on textarea at bounding box center [340, 319] width 255 height 69
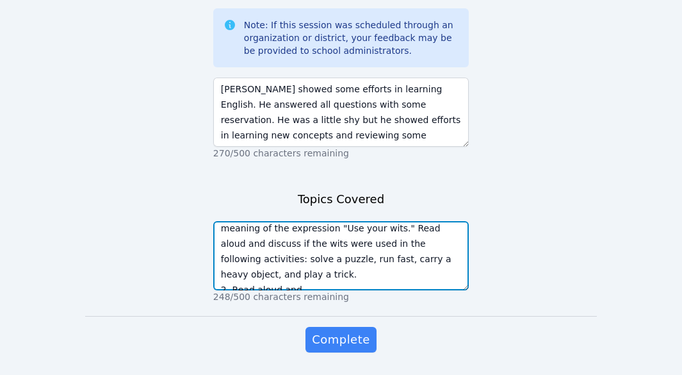
scroll to position [31, 0]
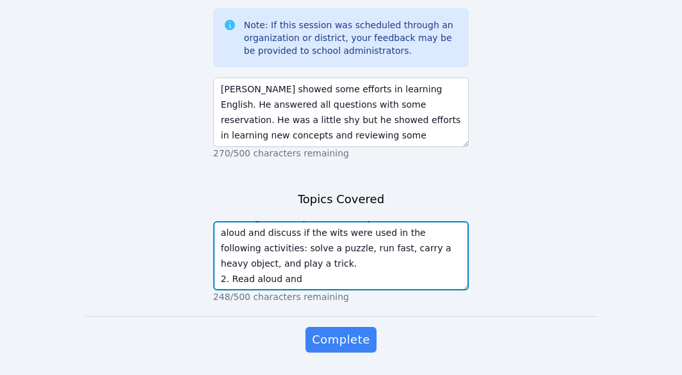
click at [302, 266] on textarea "1. Read aloud after the teacher and discussed the meaning of the expression "Us…" at bounding box center [340, 255] width 255 height 69
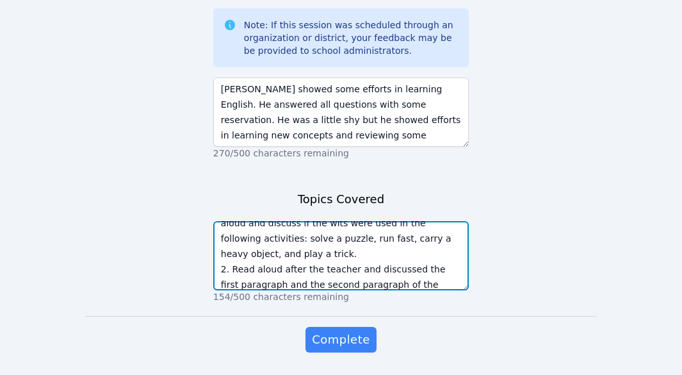
scroll to position [56, 0]
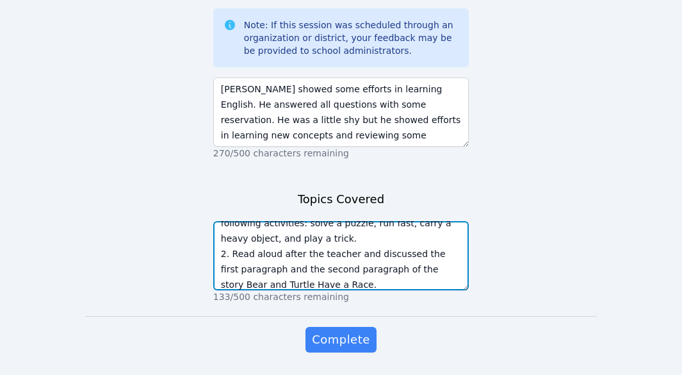
click at [412, 243] on textarea "1. Read aloud after the teacher and discussed the meaning of the expression "Us…" at bounding box center [340, 255] width 255 height 69
click at [414, 240] on textarea "1. Read aloud after the teacher and discussed the meaning of the expression "Us…" at bounding box center [340, 255] width 255 height 69
click at [370, 272] on textarea "1. Read aloud after the teacher and discussed the meaning of the expression "Us…" at bounding box center [340, 255] width 255 height 69
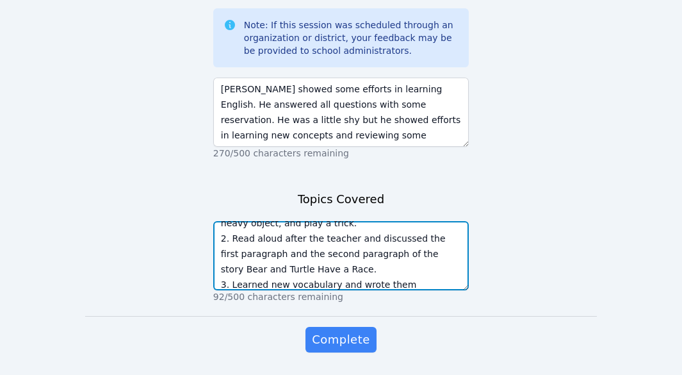
click at [325, 273] on textarea "1. Read aloud after the teacher and discussed the meaning of the expression "Us…" at bounding box center [340, 255] width 255 height 69
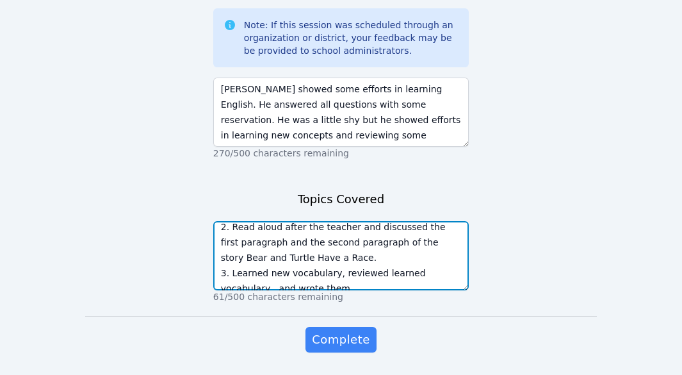
scroll to position [92, 0]
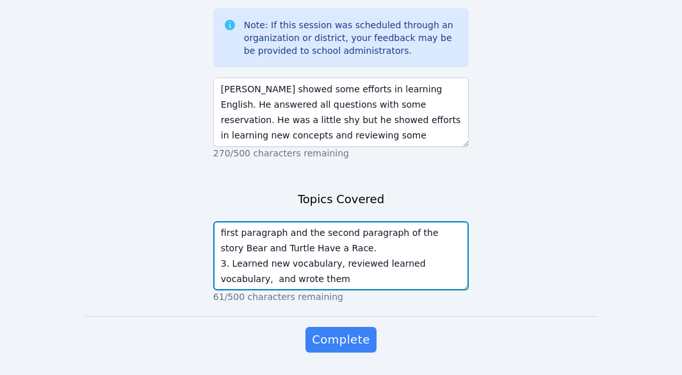
click at [303, 266] on textarea "1. Read aloud after the teacher and discussed the meaning of the expression "Us…" at bounding box center [340, 255] width 255 height 69
click at [308, 270] on textarea "1. Read aloud after the teacher and discussed the meaning of the expression "Us…" at bounding box center [340, 255] width 255 height 69
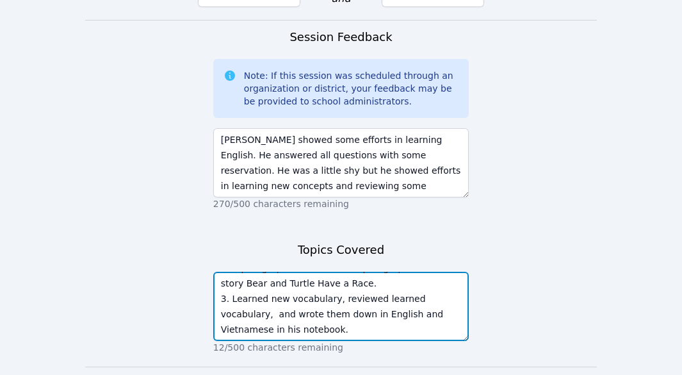
scroll to position [1053, 0]
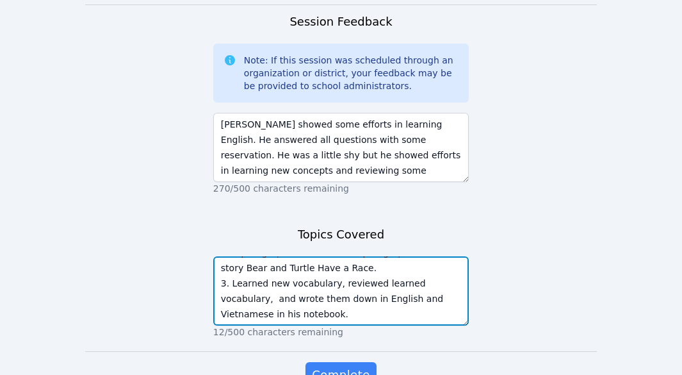
type textarea "1. Read aloud after the teacher and discussed the meaning of the expression "Us…"
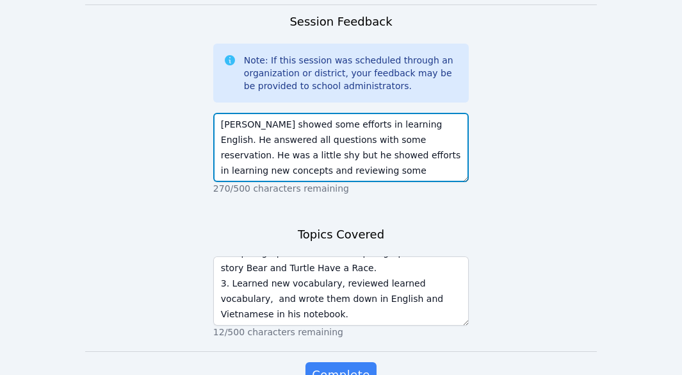
click at [432, 145] on textarea "[PERSON_NAME] showed some efforts in learning English. He answered all question…" at bounding box center [340, 147] width 255 height 69
click at [426, 147] on textarea "[PERSON_NAME] showed some efforts in learning English. He answered all question…" at bounding box center [340, 147] width 255 height 69
click at [423, 146] on textarea "[PERSON_NAME] showed some efforts in learning English. He answered all question…" at bounding box center [340, 147] width 255 height 69
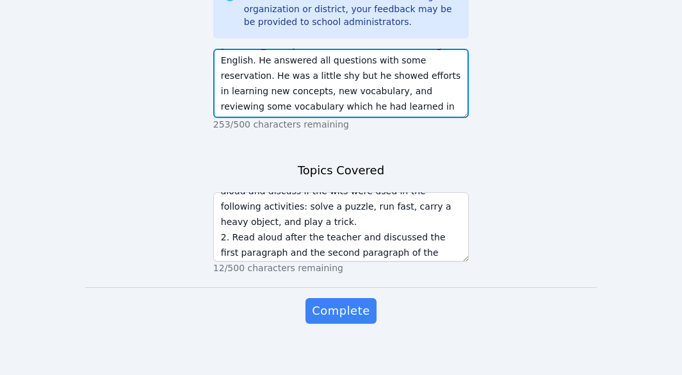
scroll to position [0, 0]
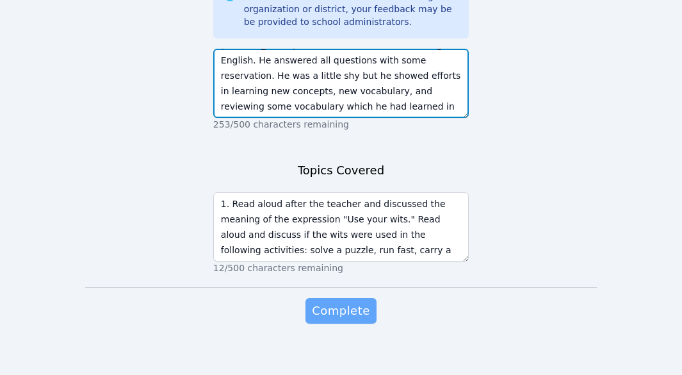
type textarea "[PERSON_NAME] showed some efforts in learning English. He answered all question…"
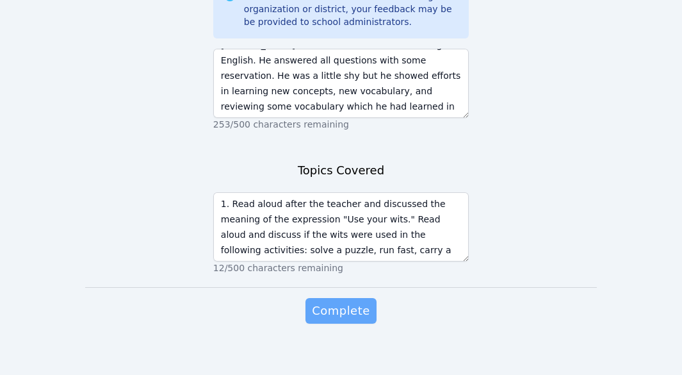
click at [349, 307] on span "Complete" at bounding box center [341, 311] width 58 height 18
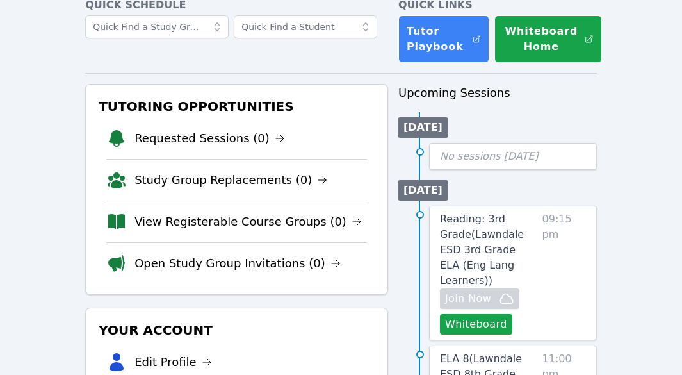
scroll to position [8, 0]
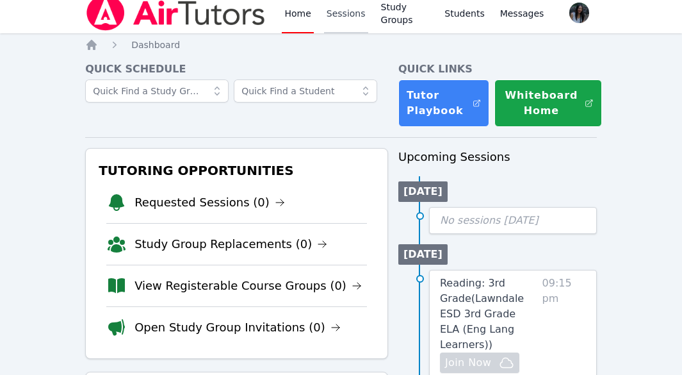
click at [350, 19] on link "Sessions" at bounding box center [346, 12] width 44 height 41
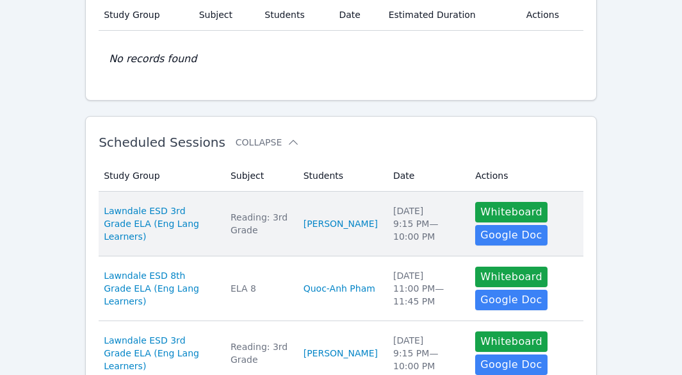
scroll to position [128, 0]
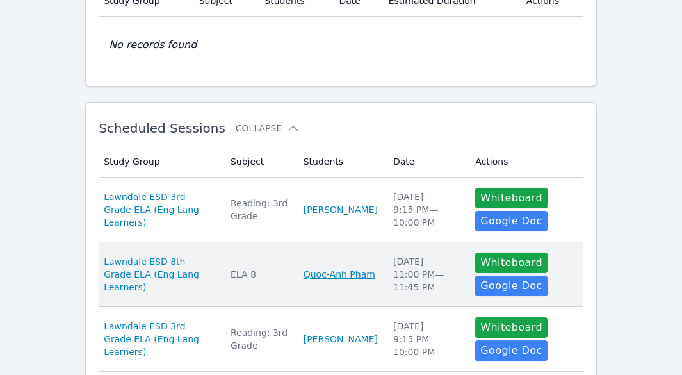
click at [343, 270] on link "Quoc-Anh Pham" at bounding box center [339, 274] width 72 height 13
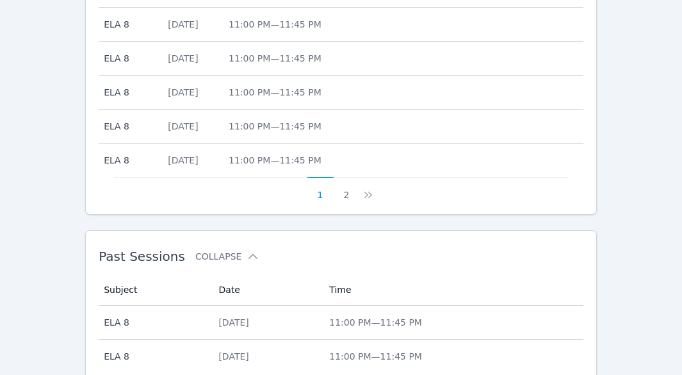
scroll to position [747, 0]
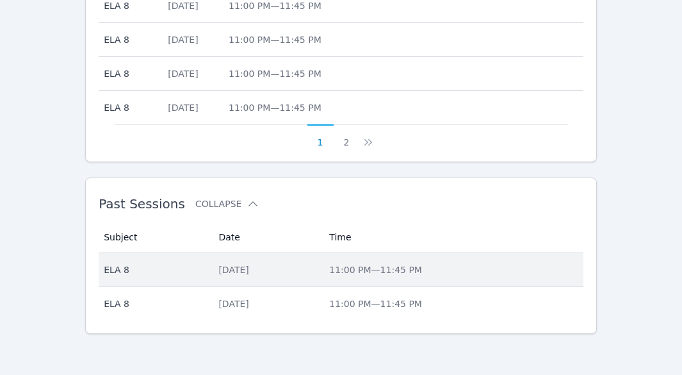
click at [239, 277] on td "Date [DATE]" at bounding box center [266, 270] width 111 height 34
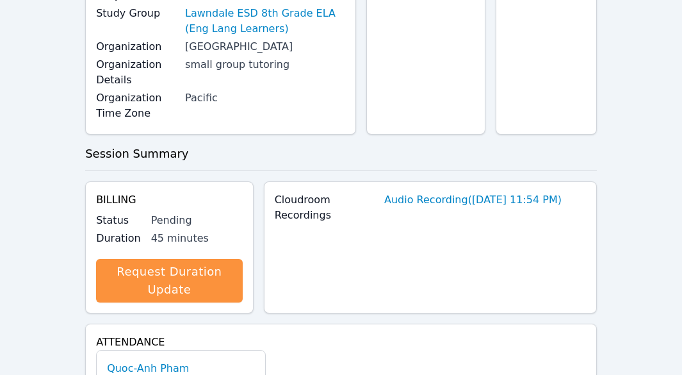
scroll to position [192, 0]
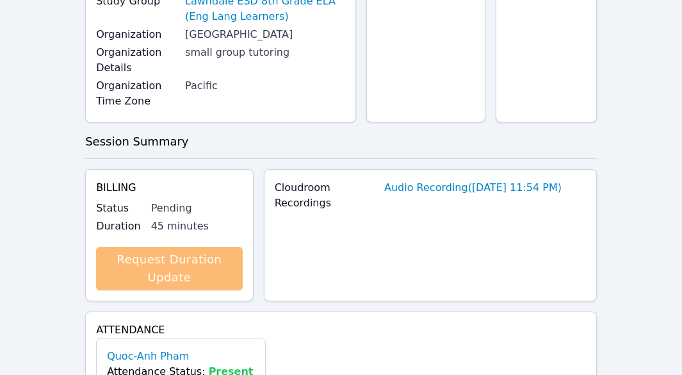
click at [191, 274] on link "Request Duration Update" at bounding box center [169, 269] width 147 height 44
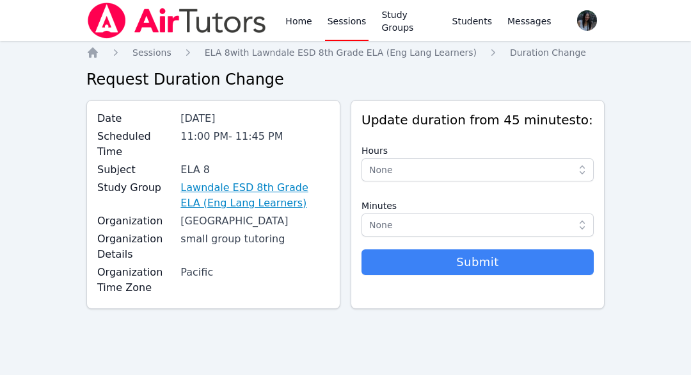
click at [202, 180] on link "Lawndale ESD 8th Grade ELA (Eng Lang Learners)" at bounding box center [255, 195] width 149 height 31
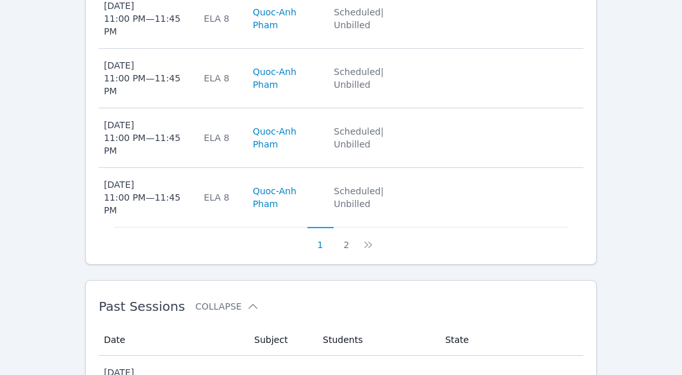
scroll to position [887, 0]
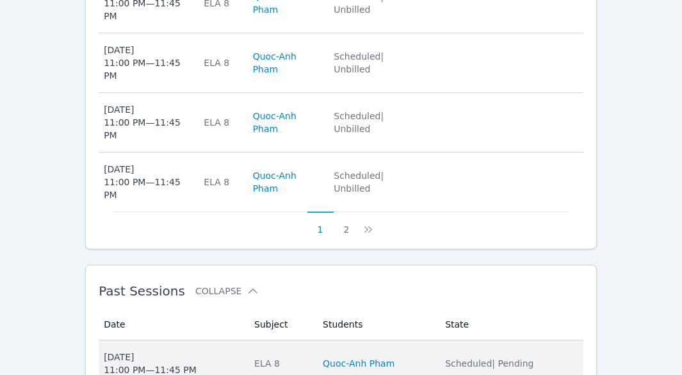
click at [158, 350] on div "[DATE] 11:00 PM — 11:45 PM" at bounding box center [150, 363] width 93 height 26
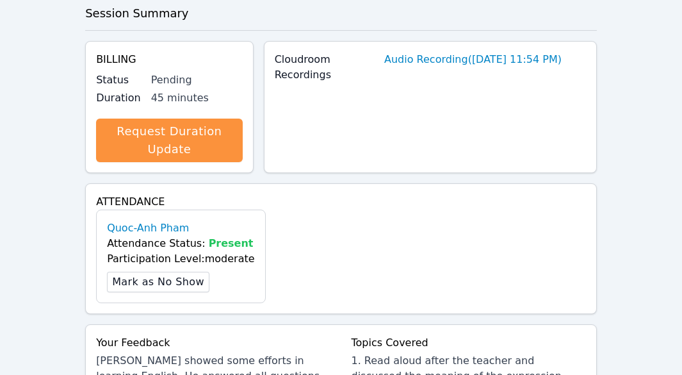
scroll to position [311, 0]
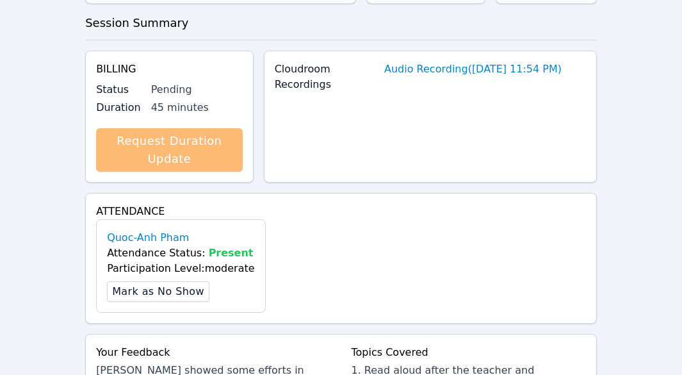
click at [186, 162] on link "Request Duration Update" at bounding box center [169, 150] width 147 height 44
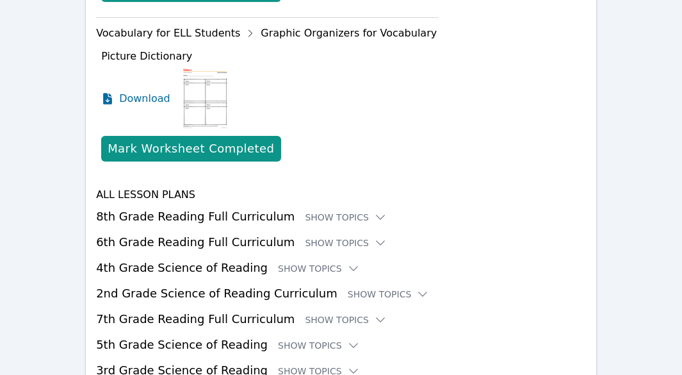
scroll to position [2236, 0]
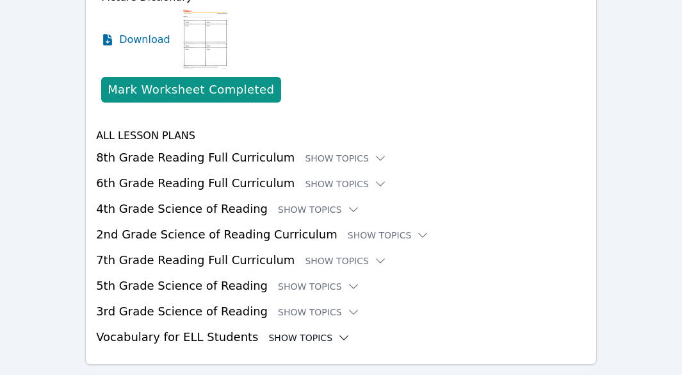
click at [286, 331] on div "Show Topics" at bounding box center [309, 337] width 82 height 13
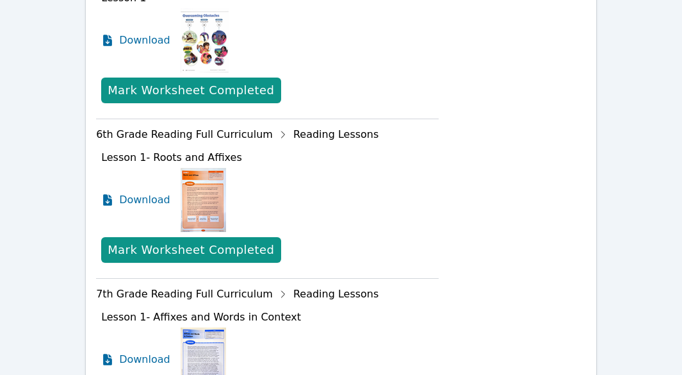
scroll to position [1596, 0]
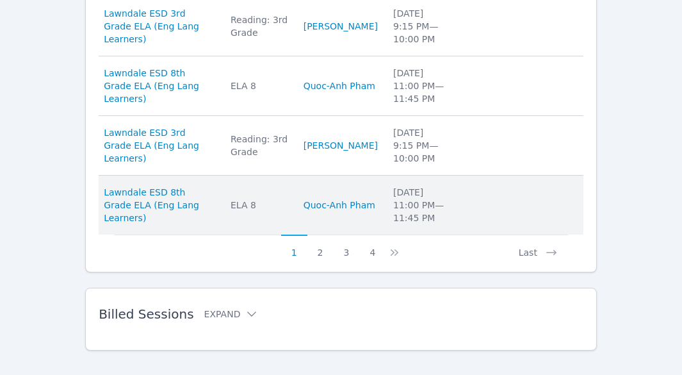
scroll to position [713, 0]
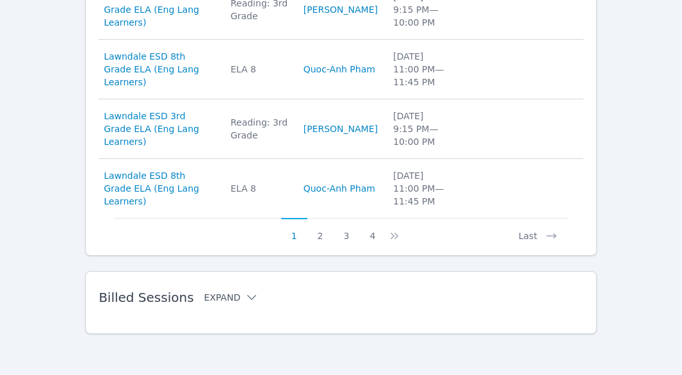
click at [218, 294] on button "Expand" at bounding box center [231, 297] width 54 height 13
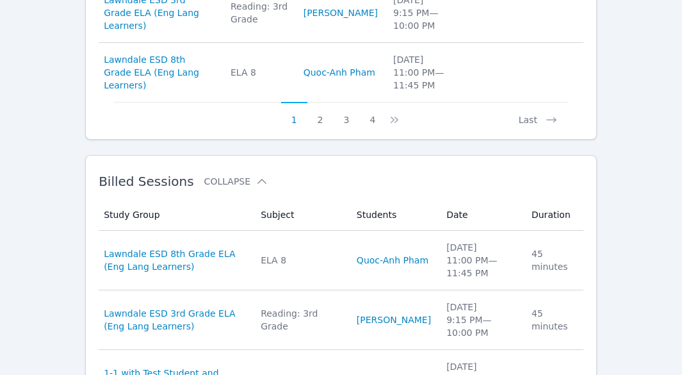
scroll to position [841, 0]
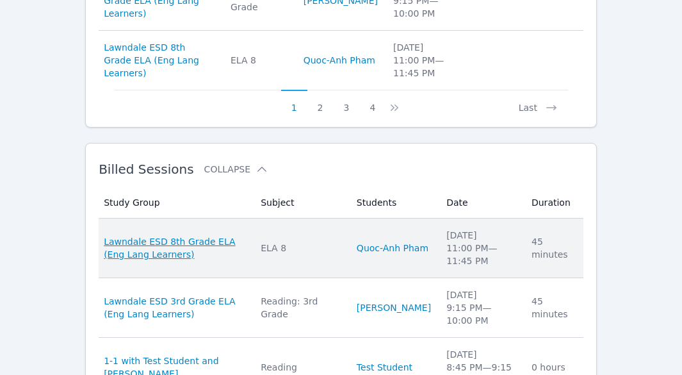
click at [186, 238] on span "Lawndale ESD 8th Grade ELA (Eng Lang Learners)" at bounding box center [175, 248] width 142 height 26
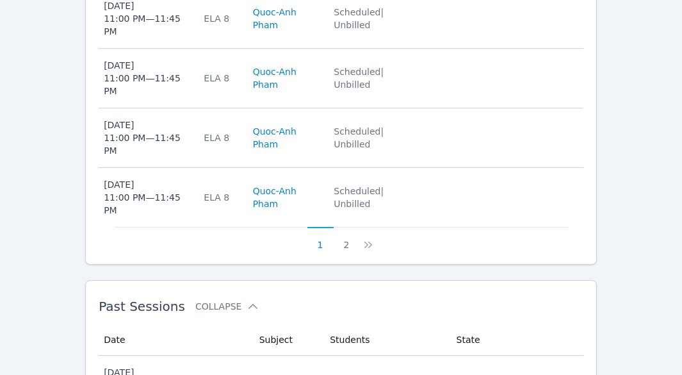
scroll to position [887, 0]
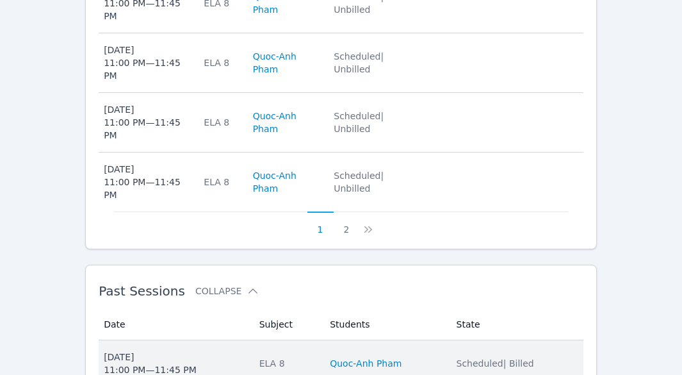
click at [268, 357] on div "ELA 8" at bounding box center [287, 363] width 56 height 13
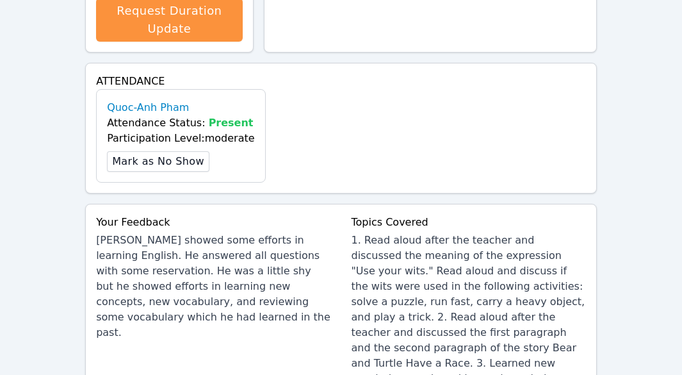
scroll to position [448, 0]
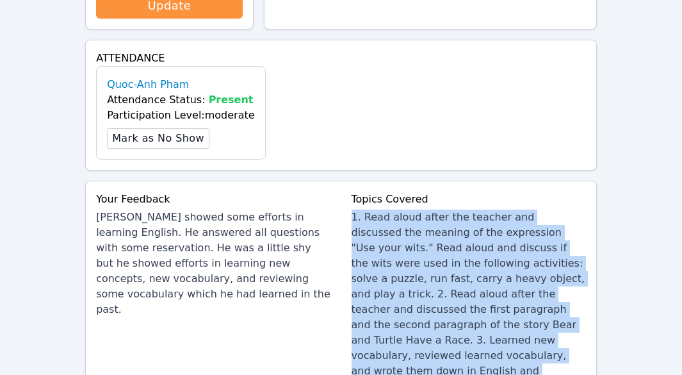
drag, startPoint x: 353, startPoint y: 204, endPoint x: 560, endPoint y: 336, distance: 245.1
click at [560, 336] on div "1. Read aloud after the teacher and discussed the meaning of the expression "Us…" at bounding box center [469, 301] width 234 height 184
copy div "1. Read aloud after the teacher and discussed the meaning of the expression "Us…"
click at [399, 234] on div "1. Read aloud after the teacher and discussed the meaning of the expression "Us…" at bounding box center [469, 301] width 234 height 184
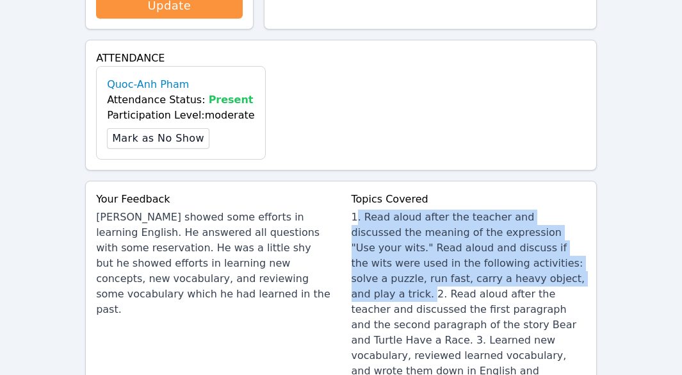
drag, startPoint x: 354, startPoint y: 204, endPoint x: 486, endPoint y: 256, distance: 142.0
click at [486, 256] on div "1. Read aloud after the teacher and discussed the meaning of the expression "Us…" at bounding box center [469, 301] width 234 height 184
copy div ". Read aloud after the teacher and discussed the meaning of the expression "Use…"
click at [439, 242] on div "1. Read aloud after the teacher and discussed the meaning of the expression "Us…" at bounding box center [469, 301] width 234 height 184
click at [478, 257] on div "1. Read aloud after the teacher and discussed the meaning of the expression "Us…" at bounding box center [469, 301] width 234 height 184
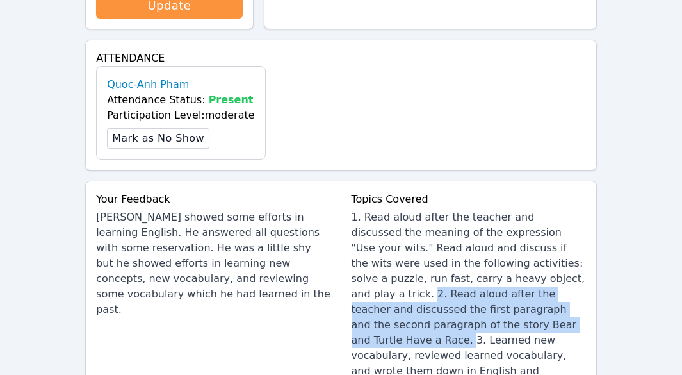
drag, startPoint x: 487, startPoint y: 261, endPoint x: 408, endPoint y: 301, distance: 87.9
click at [412, 307] on div "1. Read aloud after the teacher and discussed the meaning of the expression "Us…" at bounding box center [469, 301] width 234 height 184
copy div "2. Read aloud after the teacher and discussed the first paragraph and the secon…"
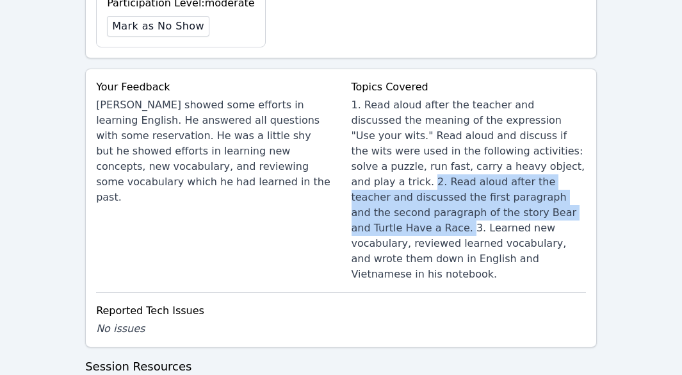
scroll to position [576, 0]
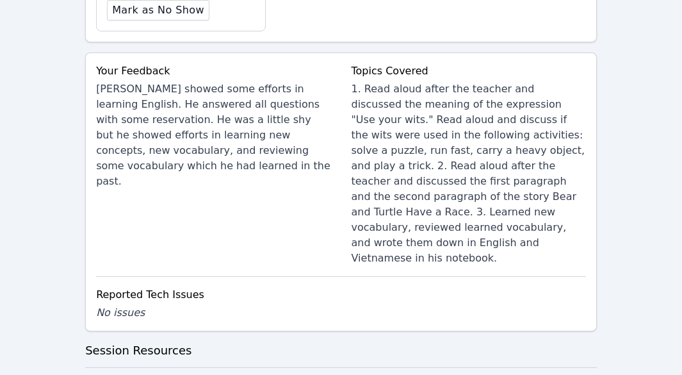
click at [453, 216] on div "1. Read aloud after the teacher and discussed the meaning of the expression "Us…" at bounding box center [469, 173] width 234 height 184
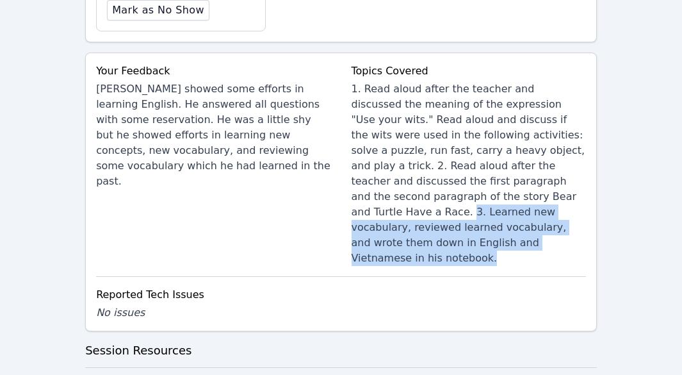
drag, startPoint x: 412, startPoint y: 182, endPoint x: 544, endPoint y: 218, distance: 136.1
click at [544, 218] on div "1. Read aloud after the teacher and discussed the meaning of the expression "Us…" at bounding box center [469, 173] width 234 height 184
copy div "3. Learned new vocabulary, reviewed learned vocabulary, and wrote them down in …"
